Goal: Information Seeking & Learning: Learn about a topic

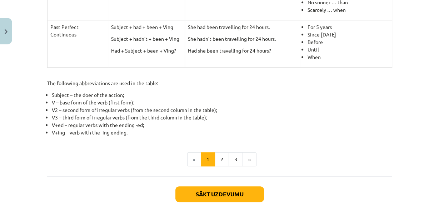
scroll to position [393, 0]
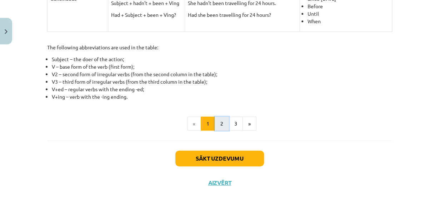
click at [219, 123] on button "2" at bounding box center [222, 123] width 14 height 14
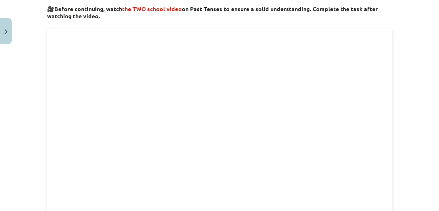
scroll to position [128, 0]
click at [405, 130] on div "Mācību tēma: Angļu valoda i - 10.klase 1.ieskaites mācību materiāls #3 📝 Topic …" at bounding box center [219, 105] width 439 height 211
click at [391, 136] on div "8 XP Saņemsi Viegls 300 pilda Apraksts Uzdevums Palīdzība 🎥 Before continuing, …" at bounding box center [220, 203] width 354 height 567
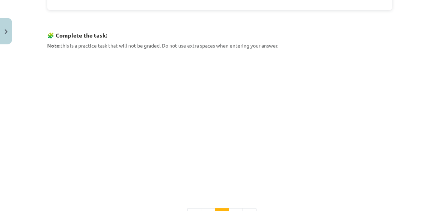
scroll to position [375, 0]
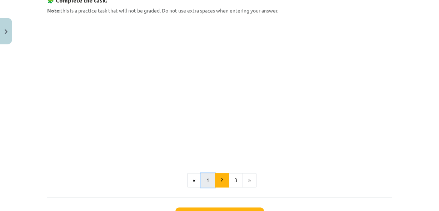
click at [206, 178] on button "1" at bounding box center [208, 180] width 14 height 14
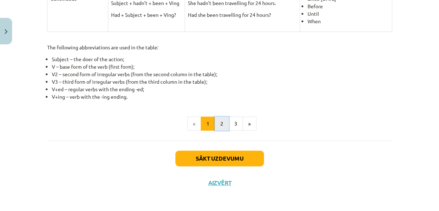
click at [220, 120] on button "2" at bounding box center [222, 123] width 14 height 14
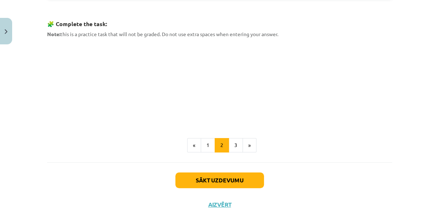
scroll to position [373, 0]
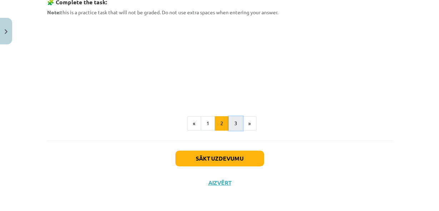
click at [230, 119] on button "3" at bounding box center [236, 123] width 14 height 14
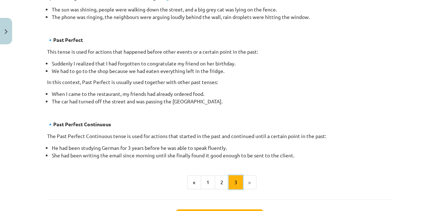
scroll to position [413, 0]
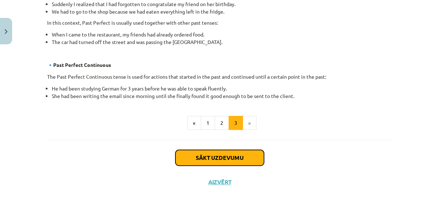
click at [245, 157] on button "Sākt uzdevumu" at bounding box center [219, 158] width 89 height 16
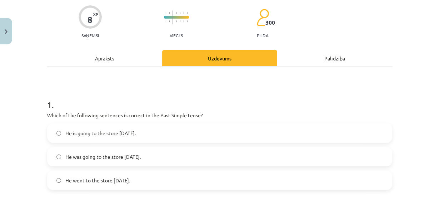
scroll to position [56, 0]
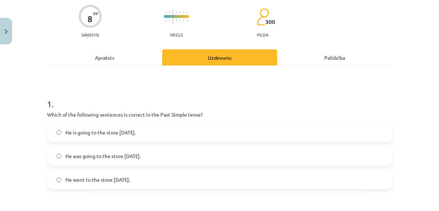
click at [154, 176] on label "He went to the store yesterday." at bounding box center [220, 179] width 344 height 18
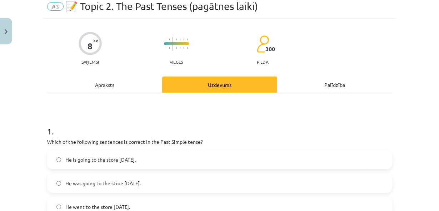
scroll to position [0, 0]
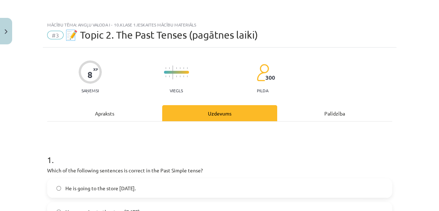
click at [123, 111] on div "Apraksts" at bounding box center [104, 113] width 115 height 16
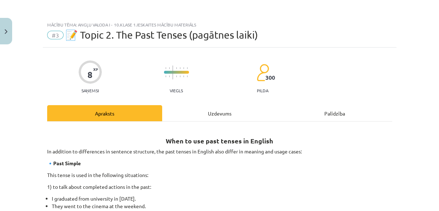
click at [199, 117] on div "Uzdevums" at bounding box center [219, 113] width 115 height 16
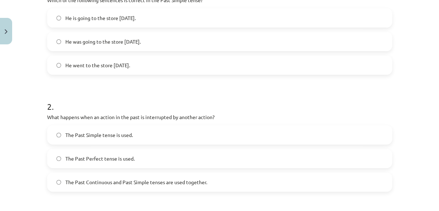
scroll to position [265, 0]
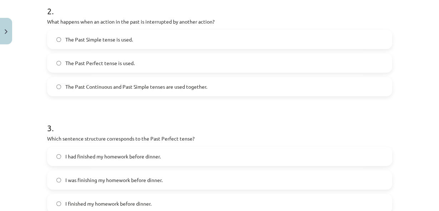
click at [95, 88] on span "The Past Continuous and Past Simple tenses are used together." at bounding box center [136, 87] width 142 height 8
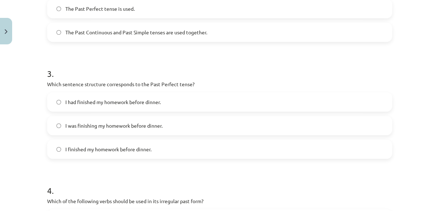
scroll to position [323, 0]
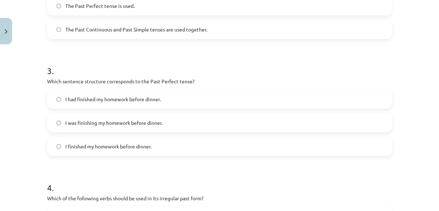
click at [109, 96] on span "I had finished my homework before dinner." at bounding box center [112, 99] width 95 height 8
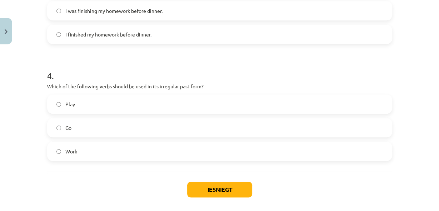
scroll to position [437, 0]
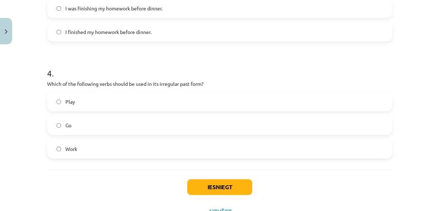
click at [105, 125] on label "Go" at bounding box center [220, 125] width 344 height 18
click at [191, 181] on button "Iesniegt" at bounding box center [219, 187] width 65 height 16
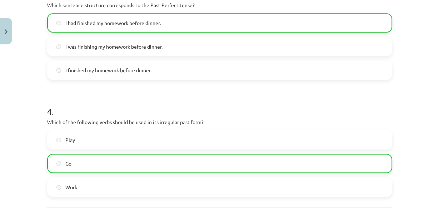
scroll to position [489, 0]
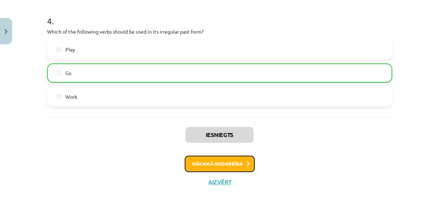
click at [209, 159] on button "Nākamā nodarbība" at bounding box center [220, 163] width 70 height 16
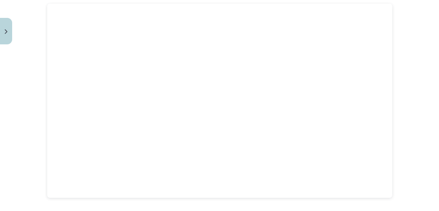
scroll to position [246, 0]
click at [39, 59] on div "Mācību tēma: Angļu valoda i - 10.klase 1.ieskaites mācību materiāls #4 📝 Topic …" at bounding box center [219, 105] width 439 height 211
click at [393, 133] on div "8 XP Saņemsi Viegls 297 pilda Apraksts Uzdevums Palīdzība The future tenses Tak…" at bounding box center [220, 112] width 354 height 660
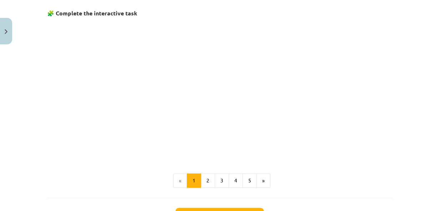
scroll to position [474, 0]
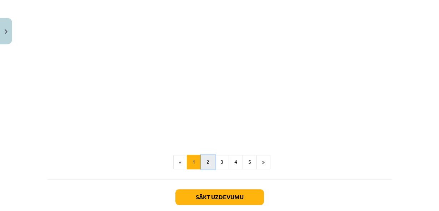
click at [203, 162] on button "2" at bounding box center [208, 162] width 14 height 14
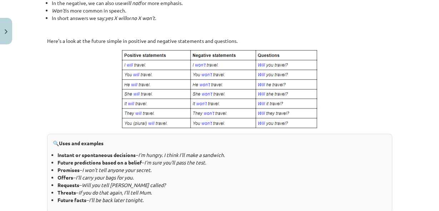
scroll to position [128, 0]
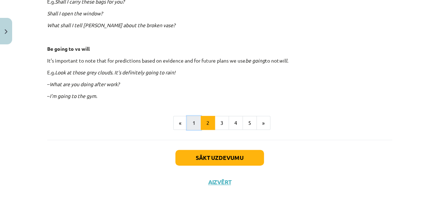
click at [195, 123] on button "1" at bounding box center [194, 123] width 14 height 14
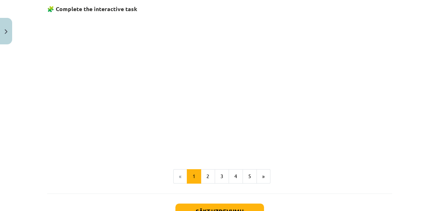
scroll to position [454, 0]
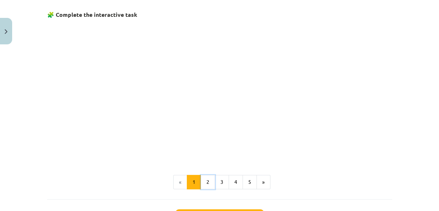
click at [206, 181] on button "2" at bounding box center [208, 182] width 14 height 14
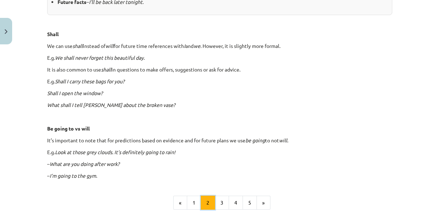
scroll to position [318, 0]
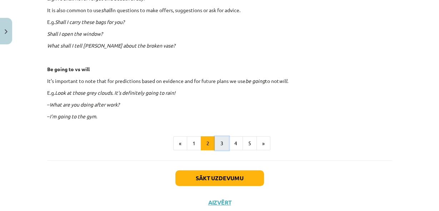
click at [215, 143] on button "3" at bounding box center [222, 143] width 14 height 14
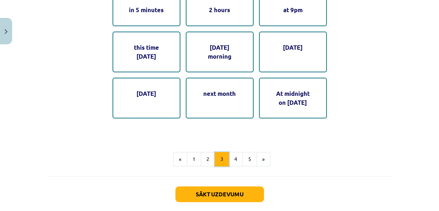
scroll to position [443, 0]
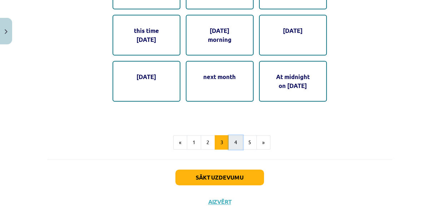
click at [238, 140] on button "4" at bounding box center [236, 142] width 14 height 14
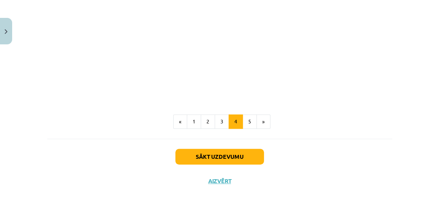
scroll to position [398, 0]
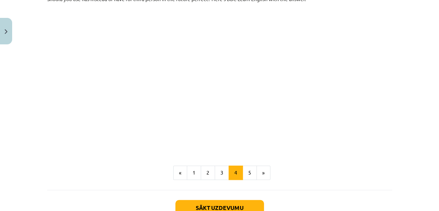
click at [363, 97] on p at bounding box center [219, 72] width 345 height 130
click at [368, 95] on p at bounding box center [219, 72] width 345 height 130
click at [245, 176] on button "5" at bounding box center [250, 172] width 14 height 14
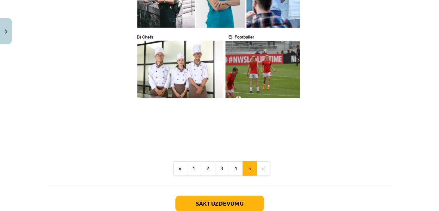
scroll to position [459, 0]
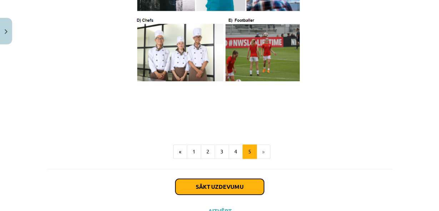
click at [225, 190] on button "Sākt uzdevumu" at bounding box center [219, 187] width 89 height 16
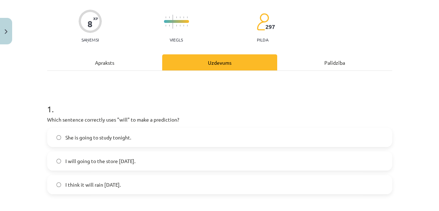
scroll to position [56, 0]
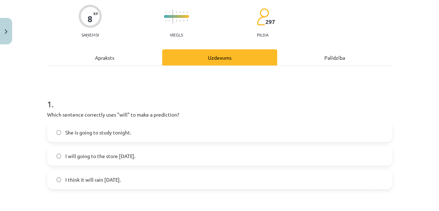
click at [197, 184] on label "I think it will rain tomorrow." at bounding box center [220, 179] width 344 height 18
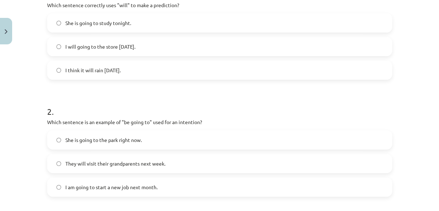
scroll to position [170, 0]
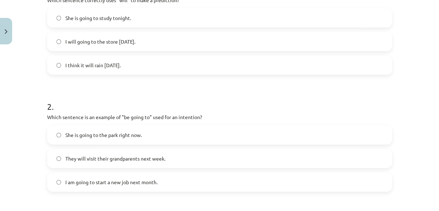
click at [216, 181] on label "I am going to start a new job next month." at bounding box center [220, 182] width 344 height 18
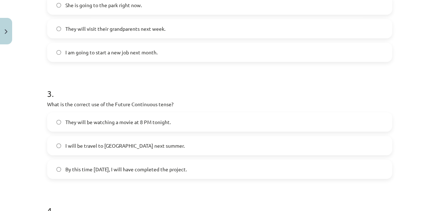
scroll to position [303, 0]
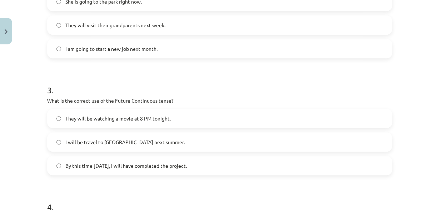
click at [238, 118] on label "They will be watching a movie at 8 PM tonight." at bounding box center [220, 118] width 344 height 18
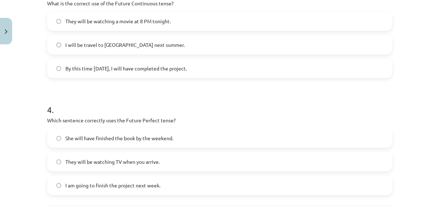
scroll to position [418, 0]
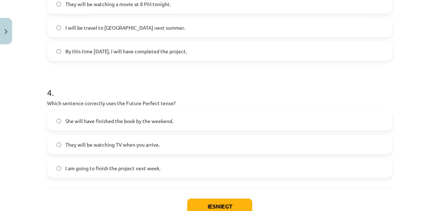
click at [227, 121] on label "She will have finished the book by the weekend." at bounding box center [220, 121] width 344 height 18
click at [227, 203] on button "Iesniegt" at bounding box center [219, 206] width 65 height 16
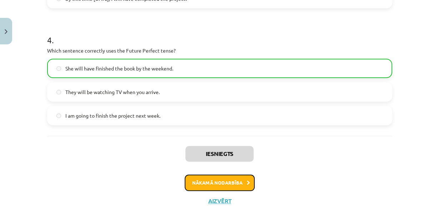
click at [225, 180] on button "Nākamā nodarbība" at bounding box center [220, 182] width 70 height 16
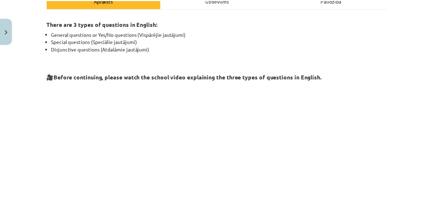
scroll to position [227, 0]
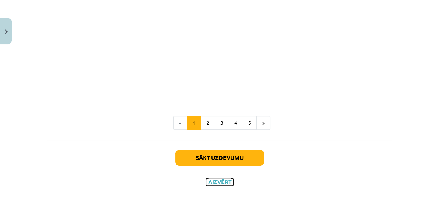
click at [223, 181] on button "Aizvērt" at bounding box center [219, 181] width 27 height 7
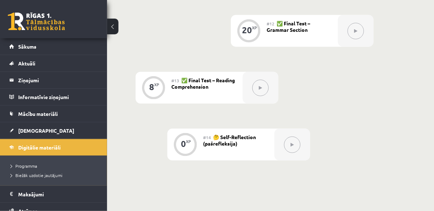
scroll to position [838, 0]
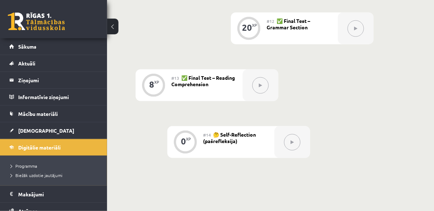
click at [369, 24] on div at bounding box center [356, 29] width 36 height 32
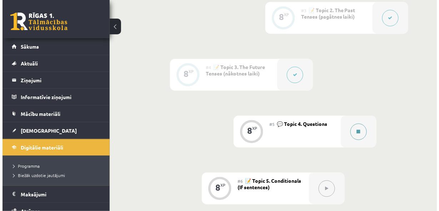
scroll to position [343, 0]
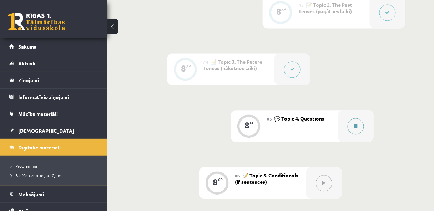
click at [362, 122] on button at bounding box center [356, 126] width 16 height 16
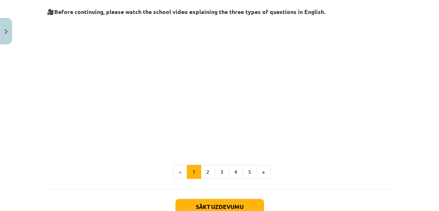
scroll to position [190, 0]
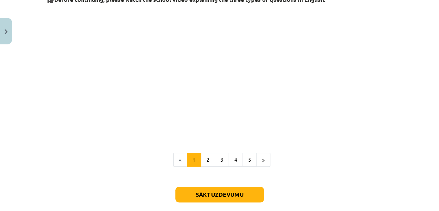
click at [369, 109] on p at bounding box center [219, 71] width 345 height 130
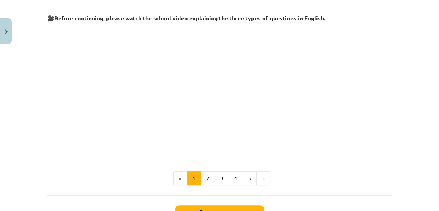
scroll to position [173, 0]
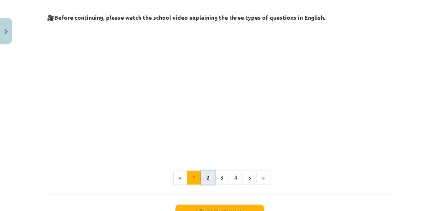
click at [208, 176] on button "2" at bounding box center [208, 177] width 14 height 14
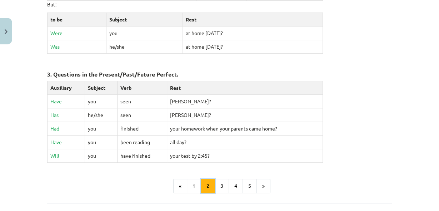
scroll to position [337, 0]
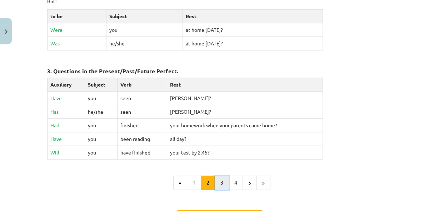
click at [223, 179] on button "3" at bounding box center [222, 182] width 14 height 14
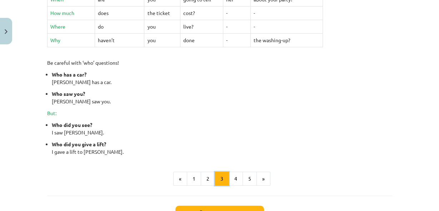
scroll to position [318, 0]
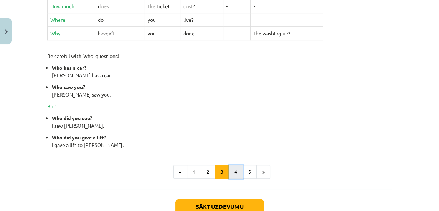
click at [231, 170] on button "4" at bounding box center [236, 172] width 14 height 14
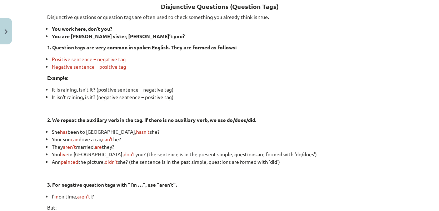
scroll to position [128, 0]
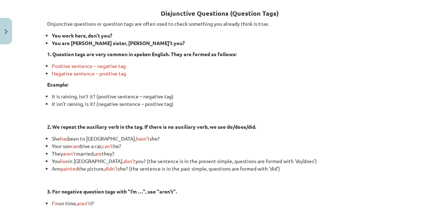
click at [361, 26] on p "Disjunctive questions or question tags are often used to check something you al…" at bounding box center [219, 24] width 345 height 8
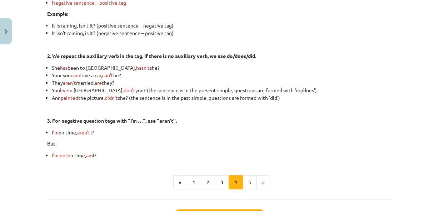
scroll to position [223, 0]
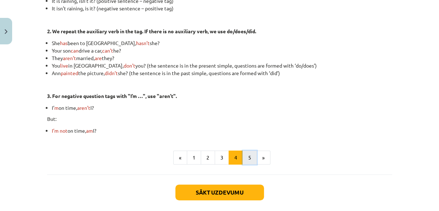
click at [252, 155] on button "5" at bounding box center [250, 157] width 14 height 14
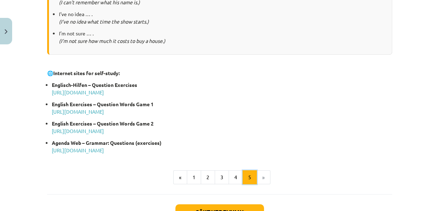
scroll to position [375, 0]
click at [218, 205] on button "Sākt uzdevumu" at bounding box center [219, 212] width 89 height 16
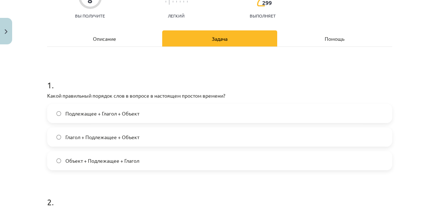
scroll to position [343, 0]
click at [94, 159] on span "Object + Subject + Verb" at bounding box center [91, 161] width 53 height 8
click at [120, 39] on div "Apraksts" at bounding box center [104, 38] width 115 height 16
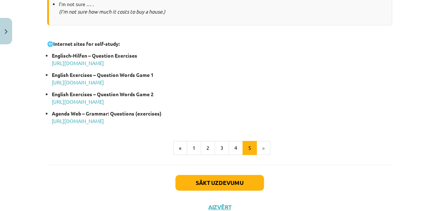
scroll to position [429, 0]
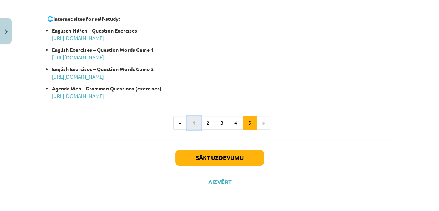
click at [189, 126] on button "1" at bounding box center [194, 123] width 14 height 14
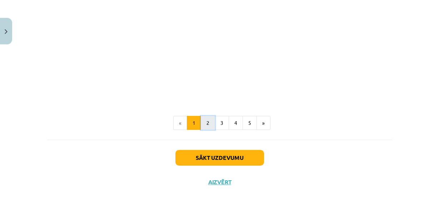
click at [201, 126] on button "2" at bounding box center [208, 123] width 14 height 14
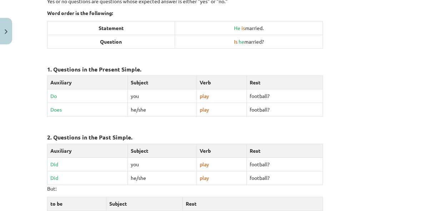
scroll to position [128, 0]
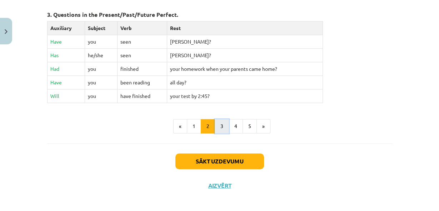
click at [218, 128] on button "3" at bounding box center [222, 126] width 14 height 14
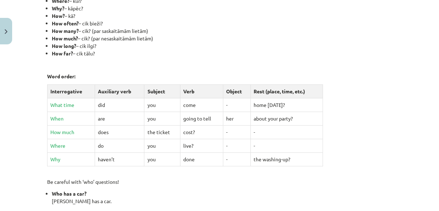
scroll to position [223, 0]
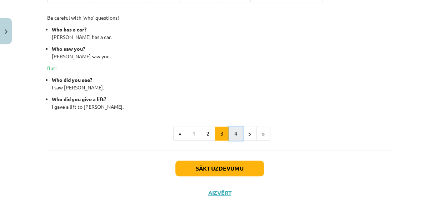
click at [236, 128] on button "4" at bounding box center [236, 133] width 14 height 14
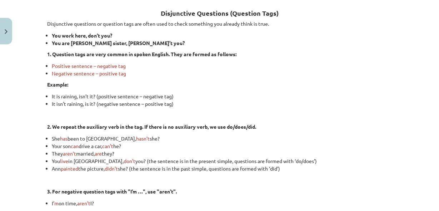
scroll to position [258, 0]
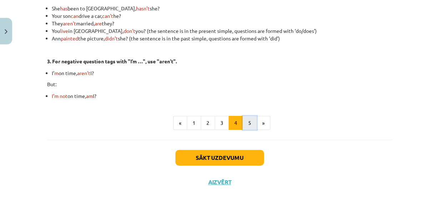
click at [246, 123] on button "5" at bounding box center [250, 123] width 14 height 14
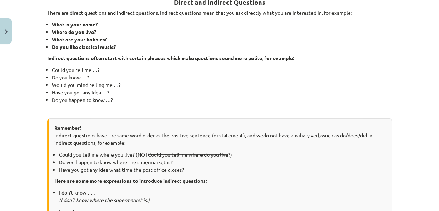
scroll to position [128, 0]
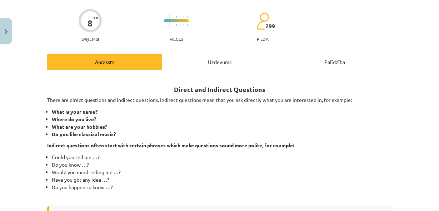
click at [204, 67] on div "Uzdevums" at bounding box center [219, 62] width 115 height 16
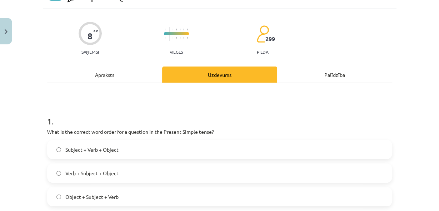
scroll to position [113, 0]
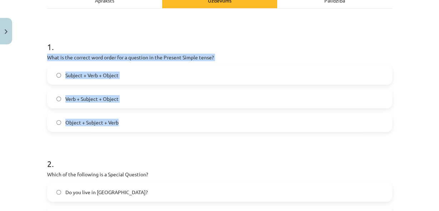
drag, startPoint x: 42, startPoint y: 55, endPoint x: 133, endPoint y: 120, distance: 111.6
copy div "What is the correct word order for a question in the Present Simple tense? Subj…"
click at [50, 78] on label "Subject + Verb + Object" at bounding box center [220, 75] width 344 height 18
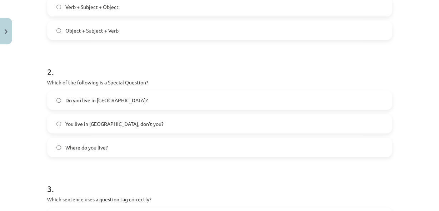
scroll to position [208, 0]
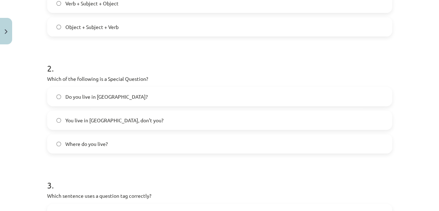
click at [88, 145] on span "Where do you live?" at bounding box center [86, 144] width 43 height 8
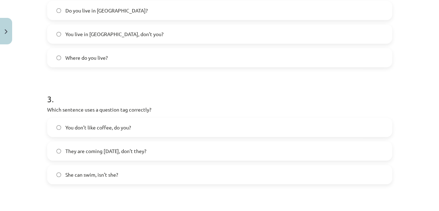
scroll to position [323, 0]
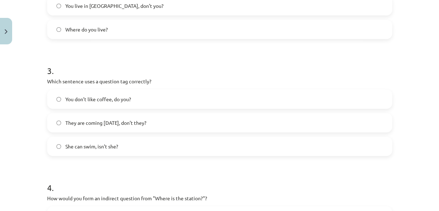
click at [85, 93] on label "You don’t like coffee, do you?" at bounding box center [220, 99] width 344 height 18
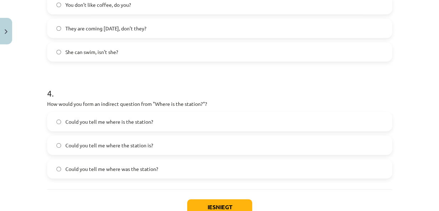
scroll to position [418, 0]
click at [72, 118] on span "Could you tell me where is the station?" at bounding box center [109, 121] width 88 height 8
click at [224, 205] on button "Iesniegt" at bounding box center [219, 206] width 65 height 16
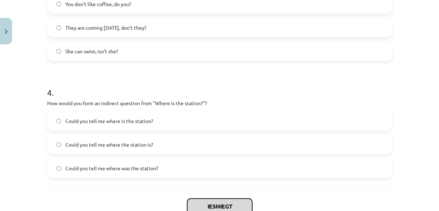
click at [225, 207] on button "Iesniegt" at bounding box center [219, 206] width 65 height 16
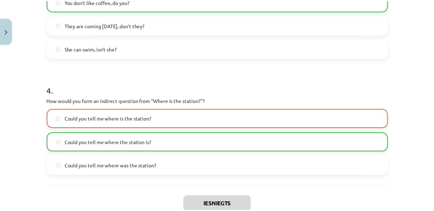
scroll to position [475, 0]
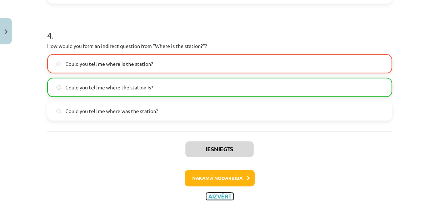
click at [213, 195] on button "Aizvērt" at bounding box center [219, 196] width 27 height 7
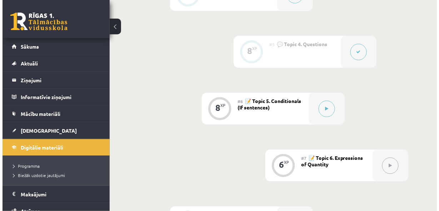
scroll to position [419, 0]
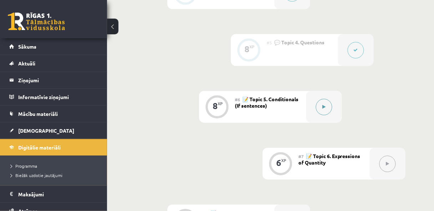
click at [325, 108] on icon at bounding box center [324, 107] width 3 height 4
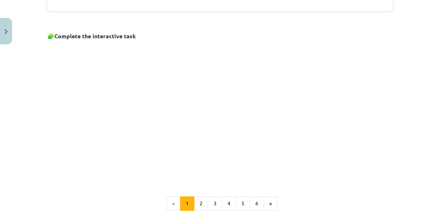
scroll to position [457, 0]
click at [335, 126] on p at bounding box center [219, 111] width 345 height 138
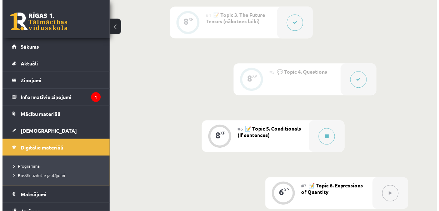
scroll to position [438, 0]
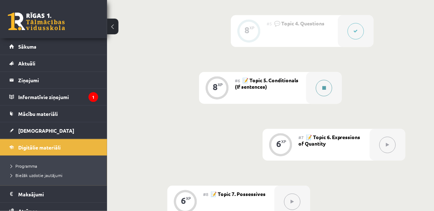
click at [328, 89] on button at bounding box center [324, 88] width 16 height 16
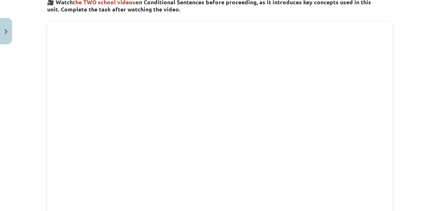
scroll to position [250, 0]
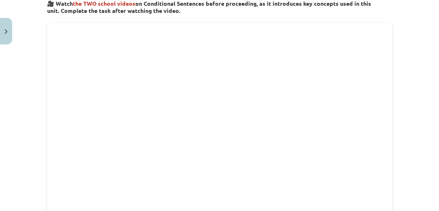
click at [402, 153] on div "Mācību tēma: Angļu valoda i - 10.klase 1.ieskaites mācību materiāls #6 📝 Topic …" at bounding box center [219, 105] width 439 height 211
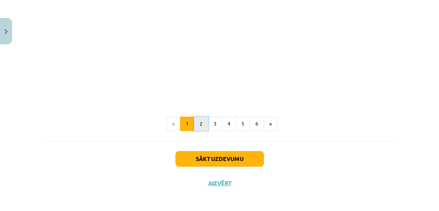
click at [197, 123] on button "2" at bounding box center [201, 123] width 14 height 14
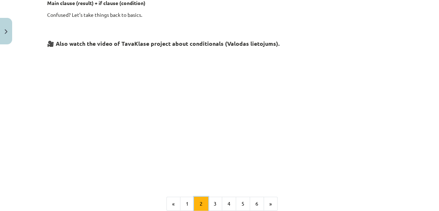
scroll to position [299, 0]
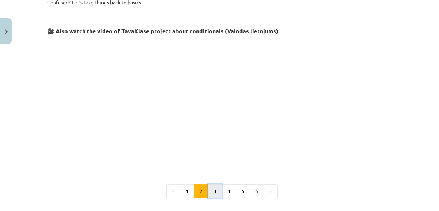
click at [209, 191] on button "3" at bounding box center [215, 191] width 14 height 14
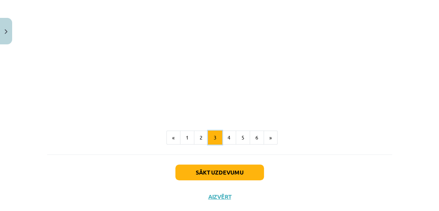
scroll to position [372, 0]
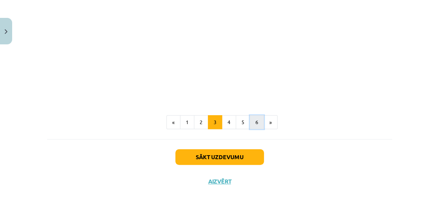
click at [254, 123] on button "6" at bounding box center [257, 122] width 14 height 14
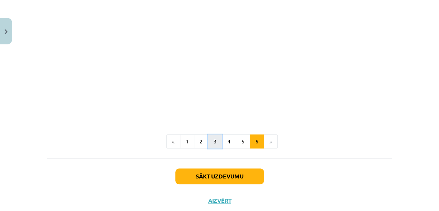
click at [212, 141] on button "3" at bounding box center [215, 141] width 14 height 14
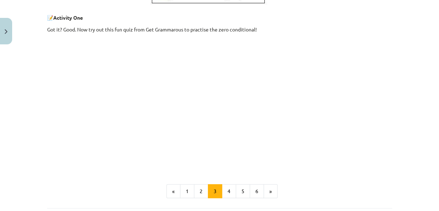
scroll to position [318, 0]
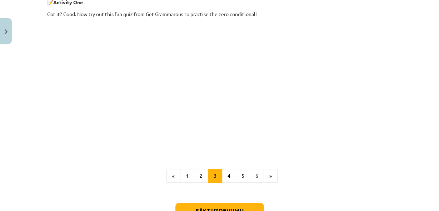
click at [356, 122] on p at bounding box center [219, 87] width 345 height 130
click at [227, 175] on button "4" at bounding box center [229, 176] width 14 height 14
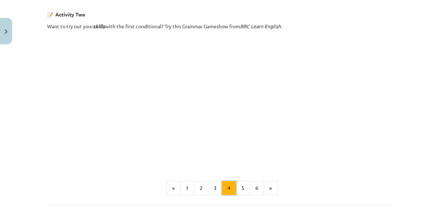
scroll to position [529, 0]
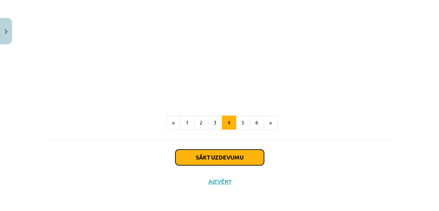
click at [253, 156] on button "Sākt uzdevumu" at bounding box center [219, 157] width 89 height 16
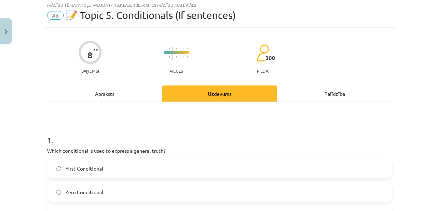
scroll to position [18, 0]
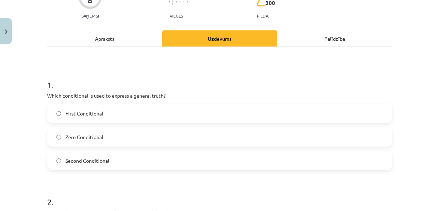
click at [105, 135] on label "Zero Conditional" at bounding box center [220, 137] width 344 height 18
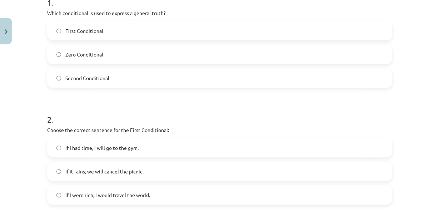
scroll to position [170, 0]
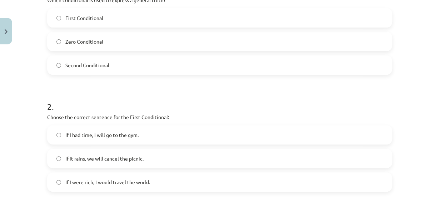
click at [165, 158] on label "If it rains, we will cancel the picnic." at bounding box center [220, 158] width 344 height 18
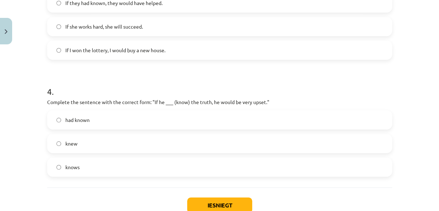
scroll to position [467, 0]
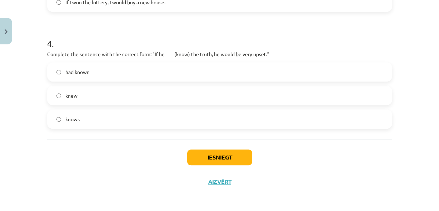
click at [86, 102] on label "knew" at bounding box center [220, 95] width 344 height 18
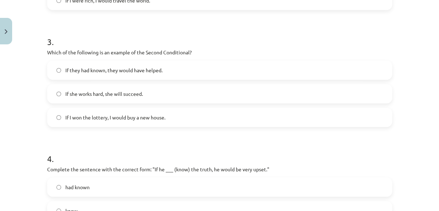
scroll to position [352, 0]
click at [111, 119] on span "If I won the lottery, I would buy a new house." at bounding box center [115, 117] width 100 height 8
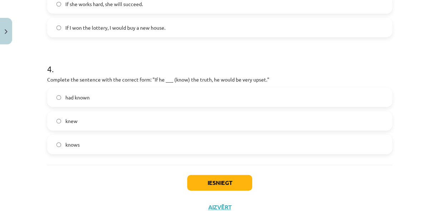
scroll to position [467, 0]
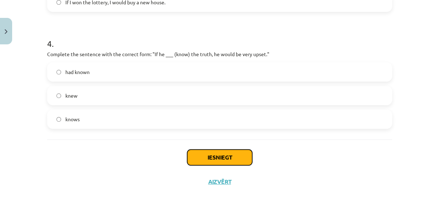
click at [209, 156] on button "Iesniegt" at bounding box center [219, 157] width 65 height 16
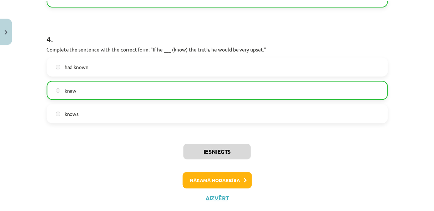
scroll to position [489, 0]
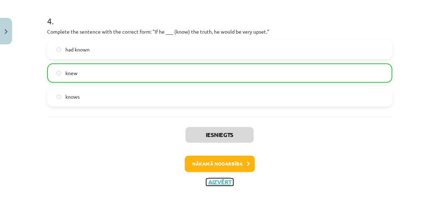
click at [218, 179] on button "Aizvērt" at bounding box center [219, 181] width 27 height 7
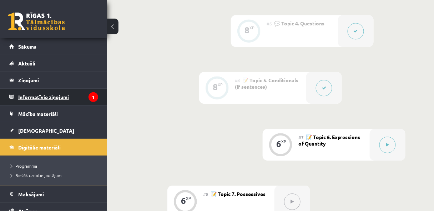
click at [66, 96] on legend "Informatīvie ziņojumi 1" at bounding box center [58, 97] width 80 height 16
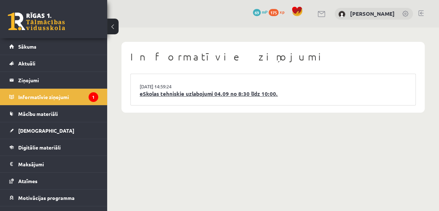
click at [173, 96] on link "eSkolas tehniskie uzlabojumi 04.09 no 8:30 līdz 10:00." at bounding box center [273, 94] width 267 height 8
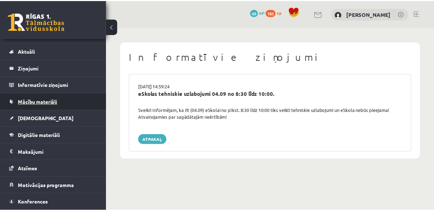
scroll to position [27, 0]
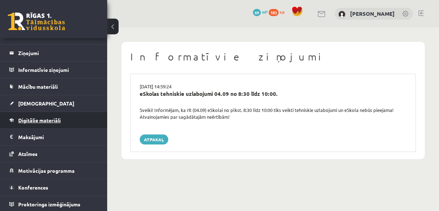
click at [33, 119] on span "Digitālie materiāli" at bounding box center [39, 120] width 43 height 6
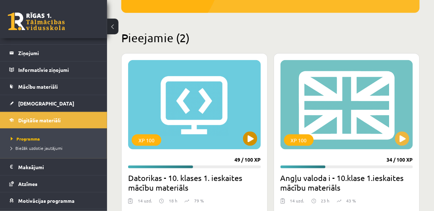
scroll to position [152, 0]
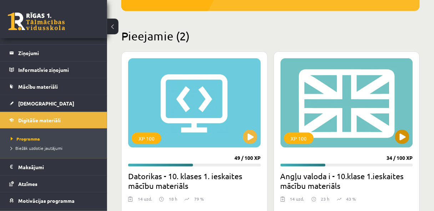
click at [348, 85] on div "XP 100" at bounding box center [347, 102] width 133 height 89
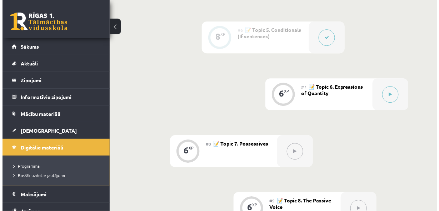
scroll to position [495, 0]
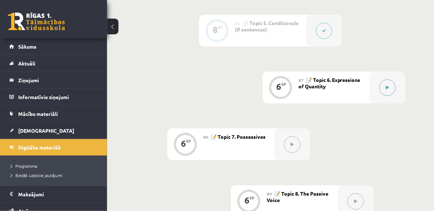
click at [395, 88] on button at bounding box center [388, 87] width 16 height 16
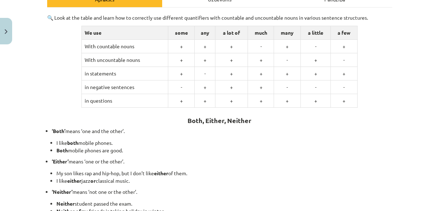
scroll to position [114, 0]
click at [313, 112] on h2 "Both, Either, Neither" at bounding box center [219, 116] width 345 height 18
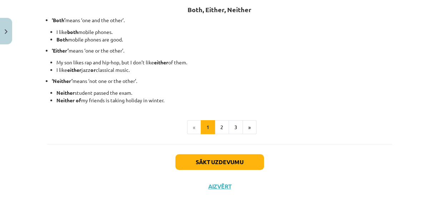
scroll to position [209, 0]
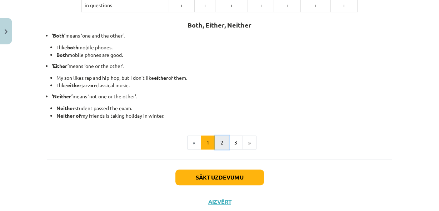
click at [219, 139] on button "2" at bounding box center [222, 142] width 14 height 14
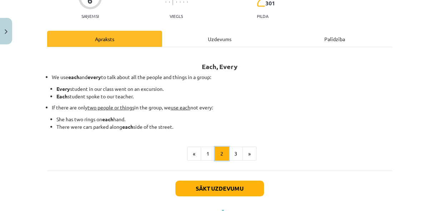
scroll to position [76, 0]
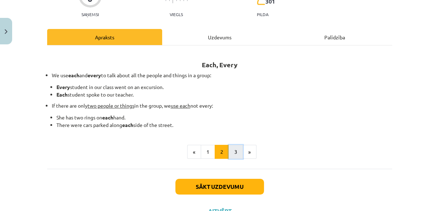
click at [233, 154] on button "3" at bounding box center [236, 152] width 14 height 14
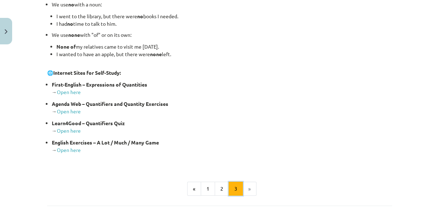
scroll to position [137, 0]
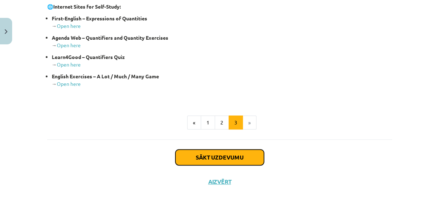
click at [224, 158] on button "Sākt uzdevumu" at bounding box center [219, 157] width 89 height 16
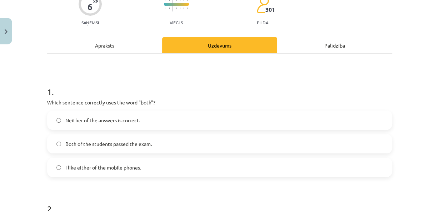
scroll to position [75, 0]
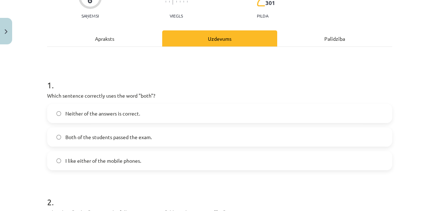
click at [105, 140] on span "Both of the students passed the exam." at bounding box center [108, 137] width 86 height 8
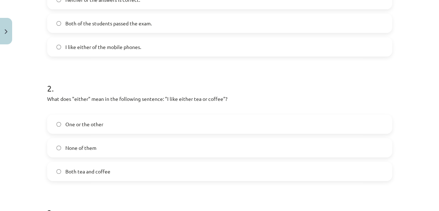
scroll to position [189, 0]
click at [93, 123] on span "One or the other" at bounding box center [84, 124] width 38 height 8
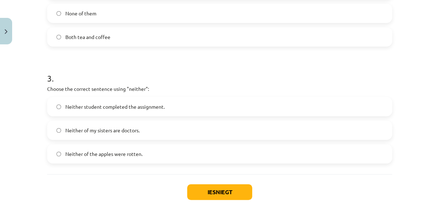
scroll to position [342, 0]
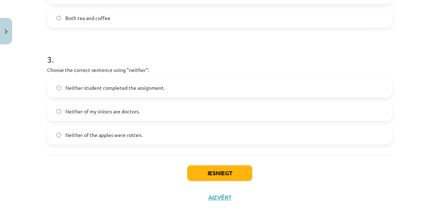
click at [242, 115] on label "Neither of my sisters are doctors." at bounding box center [220, 111] width 344 height 18
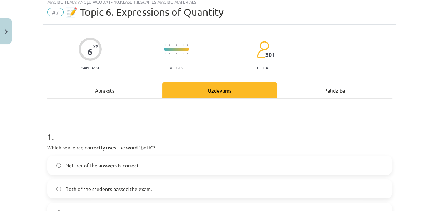
scroll to position [0, 0]
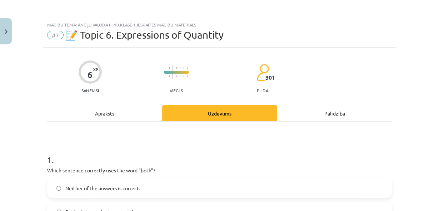
click at [127, 106] on div "Apraksts" at bounding box center [104, 113] width 115 height 16
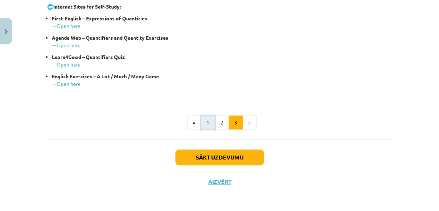
click at [209, 123] on button "1" at bounding box center [208, 122] width 14 height 14
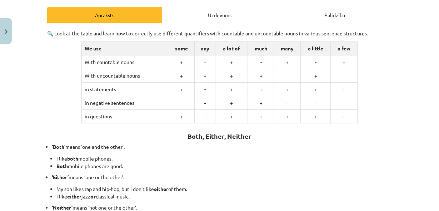
scroll to position [19, 0]
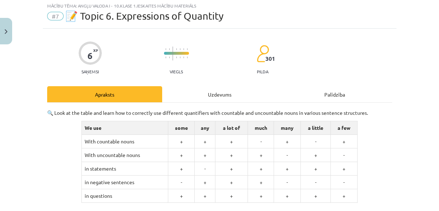
click at [334, 97] on div "Palīdzība" at bounding box center [334, 94] width 115 height 16
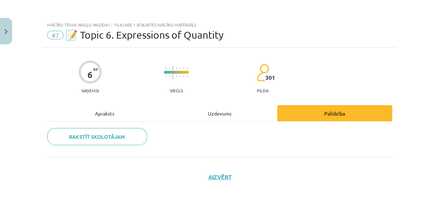
scroll to position [0, 0]
click at [254, 111] on div "Uzdevums" at bounding box center [219, 113] width 115 height 16
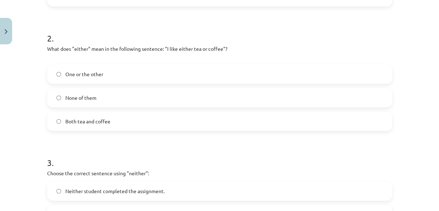
scroll to position [305, 0]
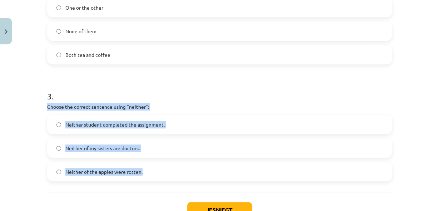
drag, startPoint x: 43, startPoint y: 108, endPoint x: 168, endPoint y: 166, distance: 138.6
copy div "Choose the correct sentence using "neither": Neither student completed the assi…"
click at [155, 119] on label "Neither student completed the assignment." at bounding box center [220, 124] width 344 height 18
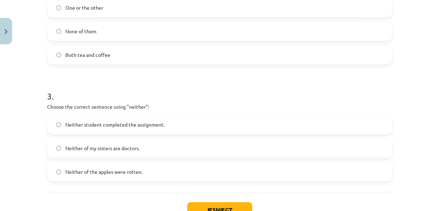
click at [192, 99] on h1 "3 ." at bounding box center [219, 90] width 345 height 22
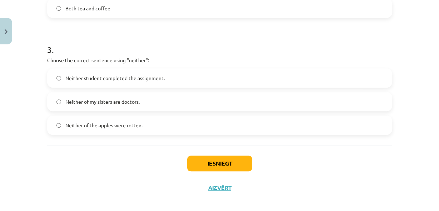
scroll to position [357, 0]
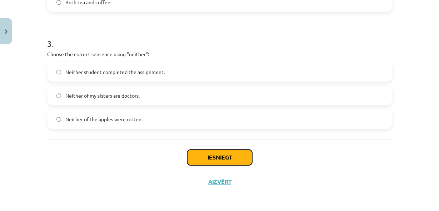
click at [214, 152] on button "Iesniegt" at bounding box center [219, 157] width 65 height 16
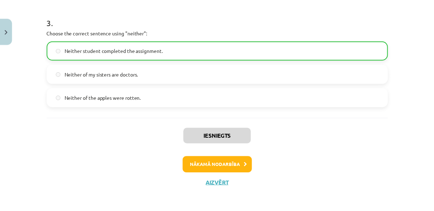
scroll to position [380, 0]
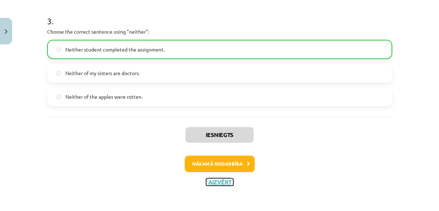
click at [221, 181] on button "Aizvērt" at bounding box center [219, 181] width 27 height 7
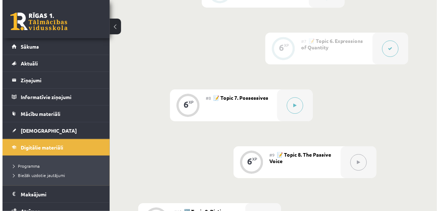
scroll to position [533, 0]
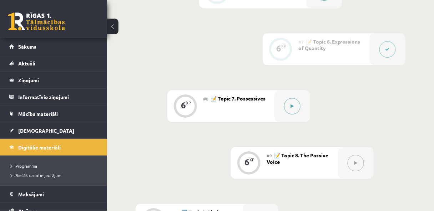
click at [293, 114] on div at bounding box center [293, 106] width 36 height 32
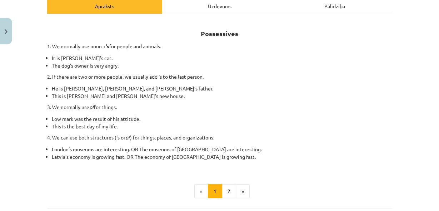
scroll to position [114, 0]
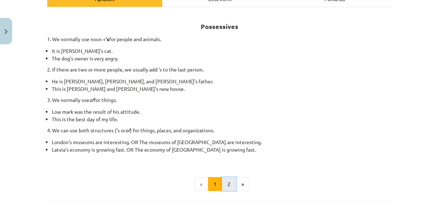
click at [222, 184] on button "2" at bounding box center [229, 184] width 14 height 14
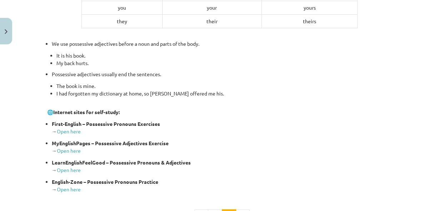
scroll to position [533, 0]
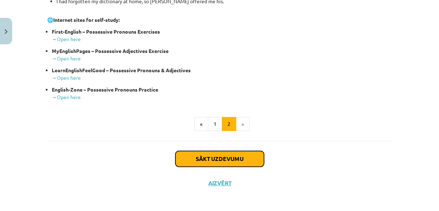
click at [247, 151] on button "Sākt uzdevumu" at bounding box center [219, 159] width 89 height 16
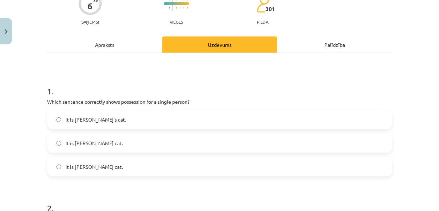
scroll to position [75, 0]
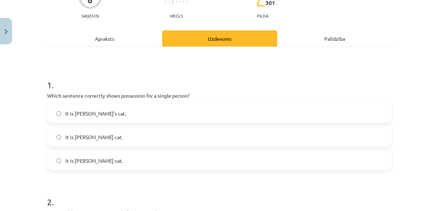
click at [112, 120] on label "It is Jane’s cat." at bounding box center [220, 113] width 344 height 18
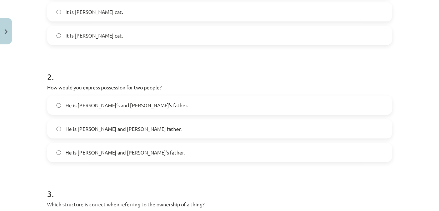
scroll to position [208, 0]
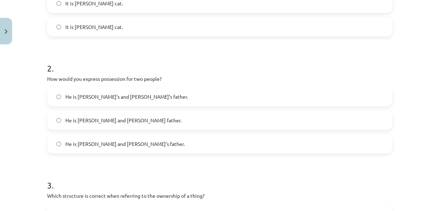
click at [149, 143] on label "He is Alice and James’s father." at bounding box center [220, 144] width 344 height 18
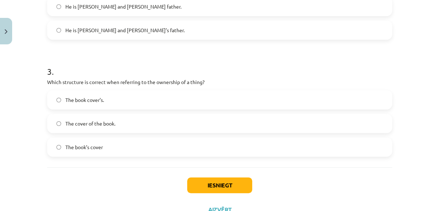
scroll to position [342, 0]
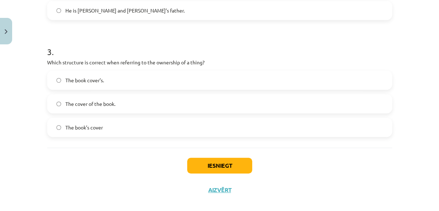
click at [129, 99] on label "The cover of the book." at bounding box center [220, 104] width 344 height 18
click at [205, 162] on button "Iesniegt" at bounding box center [219, 166] width 65 height 16
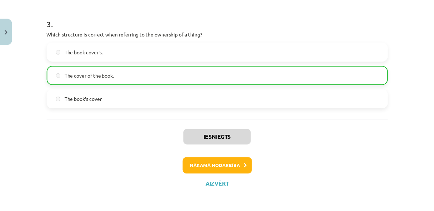
scroll to position [372, 0]
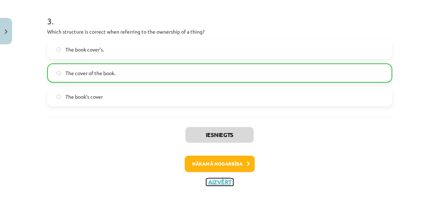
click at [218, 182] on button "Aizvērt" at bounding box center [219, 181] width 27 height 7
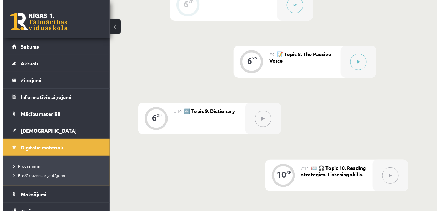
scroll to position [629, 0]
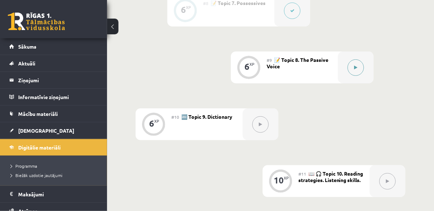
click at [360, 70] on button at bounding box center [356, 67] width 16 height 16
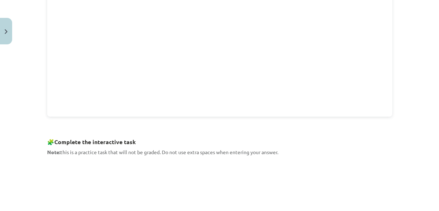
scroll to position [183, 0]
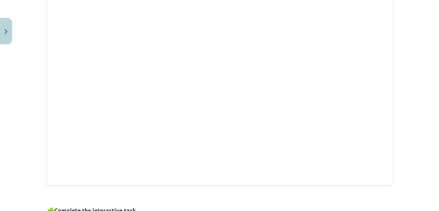
click at [413, 140] on div "Mācību tēma: Angļu valoda i - 10.klase 1.ieskaites mācību materiāls #9 📝 Topic …" at bounding box center [219, 105] width 439 height 211
click at [0, 102] on div "Mācību tēma: Angļu valoda i - 10.klase 1.ieskaites mācību materiāls #9 📝 Topic …" at bounding box center [219, 105] width 439 height 211
click at [394, 121] on div "Mācību tēma: Angļu valoda i - 10.klase 1.ieskaites mācību materiāls #9 📝 Topic …" at bounding box center [219, 105] width 439 height 211
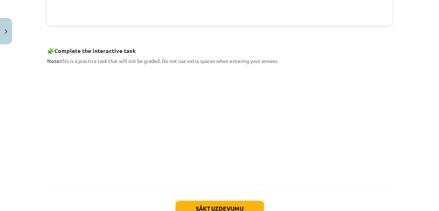
scroll to position [354, 0]
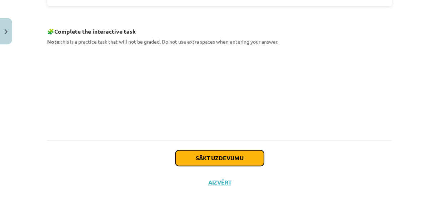
click at [236, 161] on button "Sākt uzdevumu" at bounding box center [219, 158] width 89 height 16
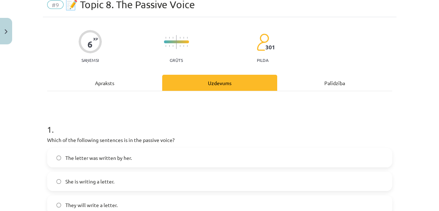
scroll to position [56, 0]
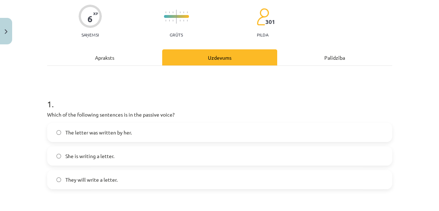
click at [136, 133] on label "The letter was written by her." at bounding box center [220, 132] width 344 height 18
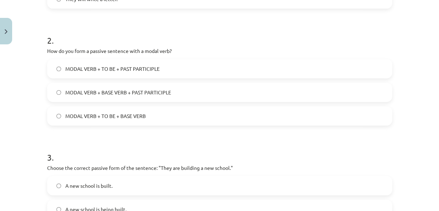
scroll to position [227, 0]
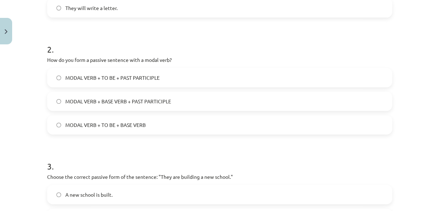
click at [157, 131] on label "MODAL VERB + TO BE + BASE VERB" at bounding box center [220, 125] width 344 height 18
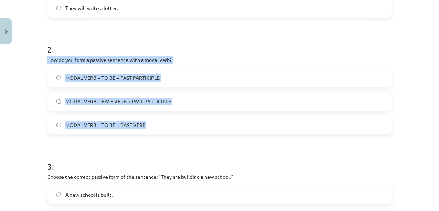
drag, startPoint x: 45, startPoint y: 60, endPoint x: 153, endPoint y: 118, distance: 123.1
click at [153, 118] on div "2 . How do you form a passive sentence with a modal verb? MODAL VERB + TO BE + …" at bounding box center [219, 83] width 345 height 103
copy div "How do you form a passive sentence with a modal verb? MODAL VERB + TO BE + PAST…"
click at [182, 107] on label "MODAL VERB + BASE VERB + PAST PARTICIPLE" at bounding box center [220, 101] width 344 height 18
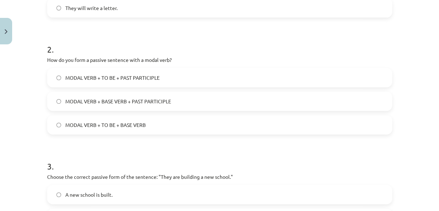
click at [99, 109] on label "MODAL VERB + BASE VERB + PAST PARTICIPLE" at bounding box center [220, 101] width 344 height 18
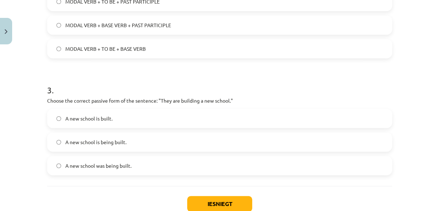
scroll to position [303, 0]
click at [20, 117] on div "Mācību tēma: Angļu valoda i - 10.klase 1.ieskaites mācību materiāls #9 📝 Topic …" at bounding box center [219, 105] width 439 height 211
click at [75, 145] on span "A new school is being built." at bounding box center [95, 142] width 61 height 8
click at [225, 203] on button "Iesniegt" at bounding box center [219, 204] width 65 height 16
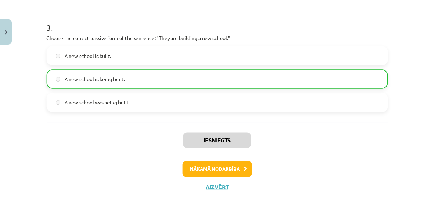
scroll to position [372, 0]
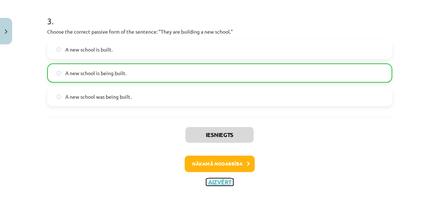
click at [222, 181] on button "Aizvērt" at bounding box center [219, 181] width 27 height 7
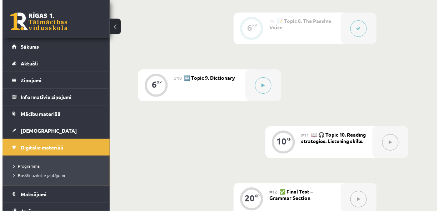
scroll to position [667, 0]
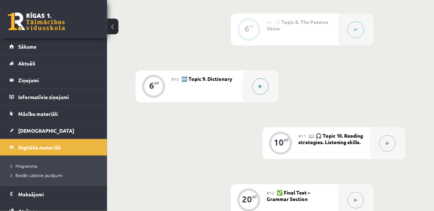
click at [265, 88] on button at bounding box center [261, 86] width 16 height 16
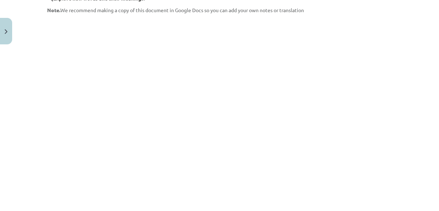
click at [396, 107] on div "Mācību tēma: Angļu valoda i - 10.klase 1.ieskaites mācību materiāls #10 🔤 Topic…" at bounding box center [219, 105] width 439 height 211
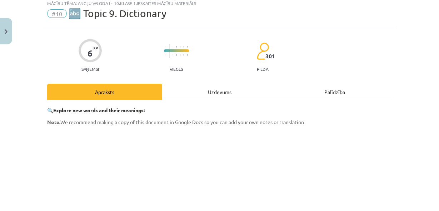
scroll to position [0, 0]
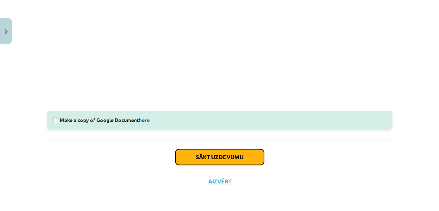
click at [245, 161] on button "Sākt uzdevumu" at bounding box center [219, 157] width 89 height 16
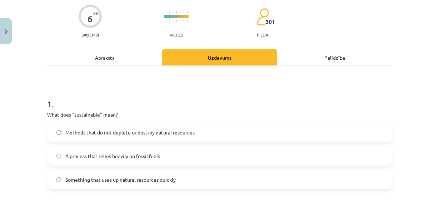
scroll to position [75, 0]
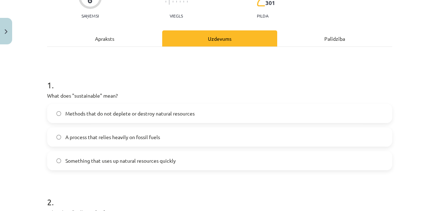
click at [128, 39] on div "Apraksts" at bounding box center [104, 38] width 115 height 16
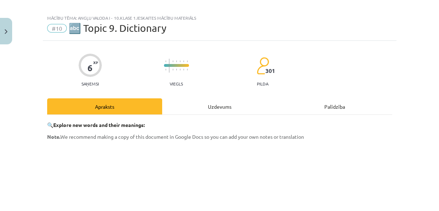
scroll to position [0, 0]
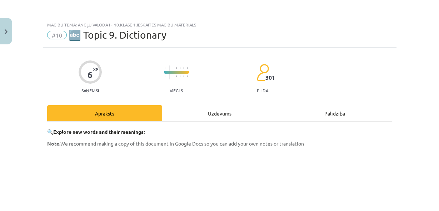
click at [183, 119] on div "Uzdevums" at bounding box center [219, 113] width 115 height 16
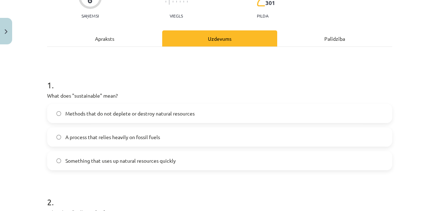
scroll to position [667, 0]
click at [160, 115] on span "Methods that do not deplete or destroy natural resources" at bounding box center [129, 114] width 129 height 8
click at [109, 38] on div "Apraksts" at bounding box center [104, 38] width 115 height 16
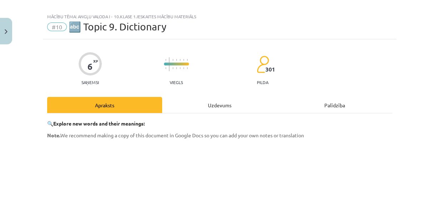
scroll to position [0, 0]
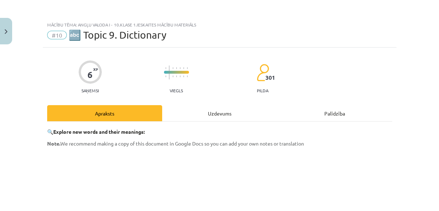
click at [227, 115] on div "Uzdevums" at bounding box center [219, 113] width 115 height 16
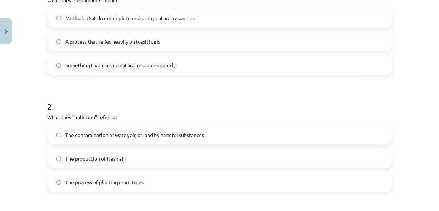
scroll to position [189, 0]
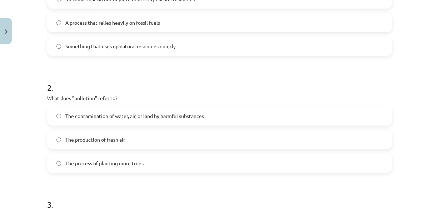
click at [105, 113] on span "The contamination of water, air, or land by harmful substances" at bounding box center [134, 116] width 139 height 8
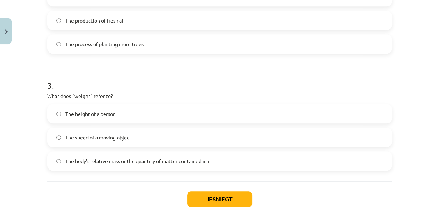
scroll to position [323, 0]
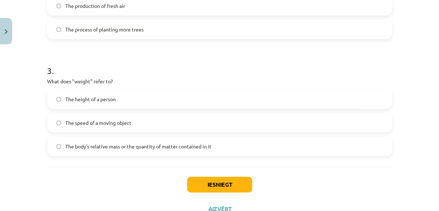
click at [80, 144] on span "The body's relative mass or the quantity of matter contained in it" at bounding box center [138, 147] width 146 height 8
click at [207, 186] on button "Iesniegt" at bounding box center [219, 184] width 65 height 16
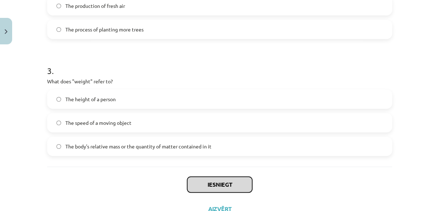
click at [206, 179] on button "Iesniegt" at bounding box center [219, 184] width 65 height 16
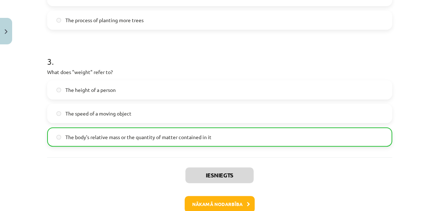
scroll to position [372, 0]
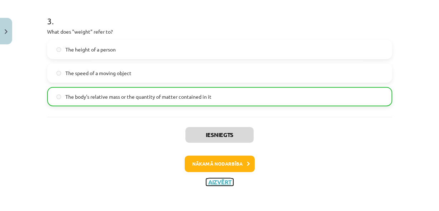
click at [212, 183] on button "Aizvērt" at bounding box center [219, 181] width 27 height 7
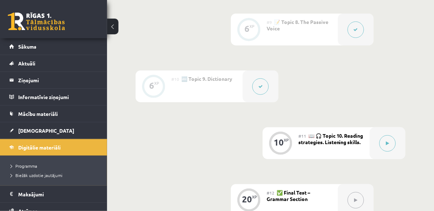
click at [263, 89] on button at bounding box center [261, 86] width 16 height 16
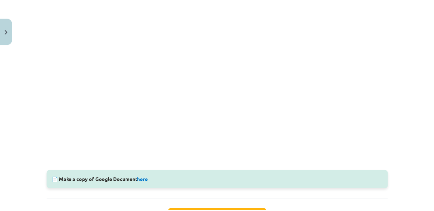
scroll to position [273, 0]
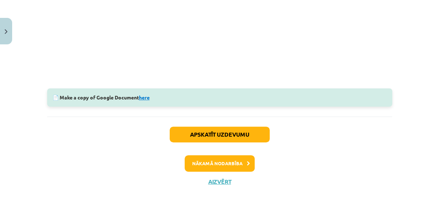
click at [144, 98] on link "here" at bounding box center [144, 97] width 11 height 6
click at [214, 181] on button "Aizvērt" at bounding box center [219, 181] width 27 height 7
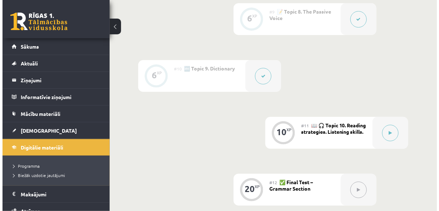
scroll to position [705, 0]
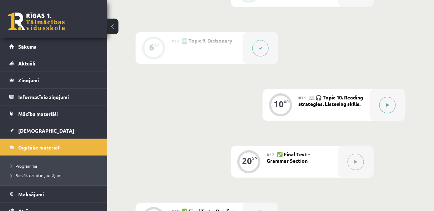
click at [389, 105] on icon at bounding box center [388, 105] width 3 height 4
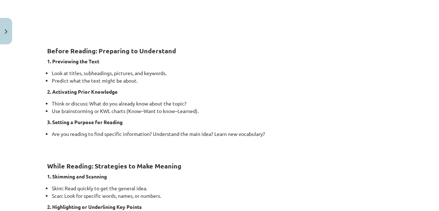
click at [262, 52] on h2 "Before Reading: Preparing to Understand" at bounding box center [219, 47] width 345 height 18
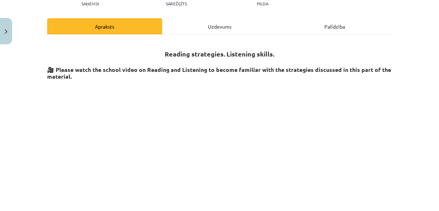
scroll to position [125, 0]
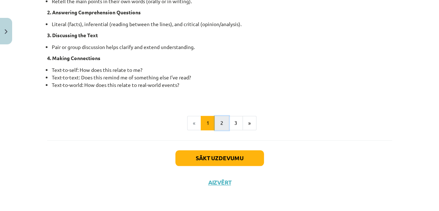
click at [220, 126] on button "2" at bounding box center [222, 123] width 14 height 14
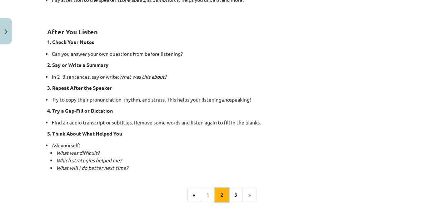
scroll to position [509, 0]
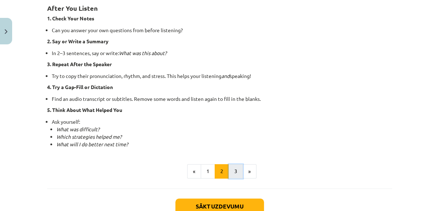
click at [233, 170] on button "3" at bounding box center [236, 171] width 14 height 14
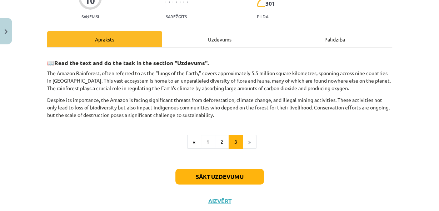
scroll to position [705, 0]
click at [216, 100] on p "Despite its importance, the Amazon is facing significant threats from deforesta…" at bounding box center [219, 107] width 345 height 23
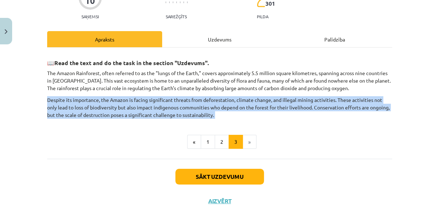
click at [216, 100] on p "Despite its importance, the Amazon is facing significant threats from deforesta…" at bounding box center [219, 107] width 345 height 23
click at [214, 99] on p "Despite its importance, the Amazon is facing significant threats from deforesta…" at bounding box center [219, 107] width 345 height 23
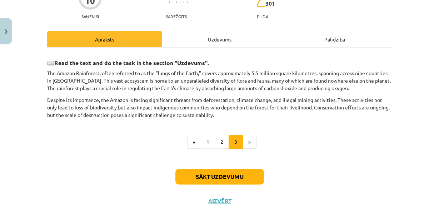
click at [214, 98] on p "Despite its importance, the Amazon is facing significant threats from deforesta…" at bounding box center [219, 107] width 345 height 23
copy p "deforestation"
click at [277, 128] on div "📖 Read the text and do the task in the section "Uzdevums". The Amazon Rainfores…" at bounding box center [219, 101] width 345 height 95
click at [359, 81] on p "The Amazon Rainforest, often referred to as the "lungs of the Earth," covers ap…" at bounding box center [219, 80] width 345 height 23
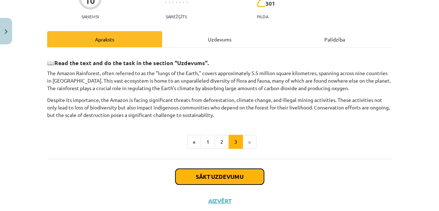
click at [233, 176] on button "Sākt uzdevumu" at bounding box center [219, 177] width 89 height 16
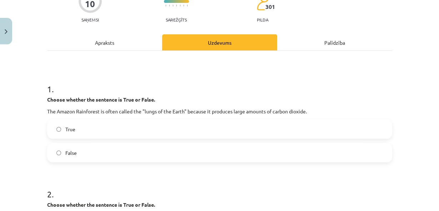
scroll to position [75, 0]
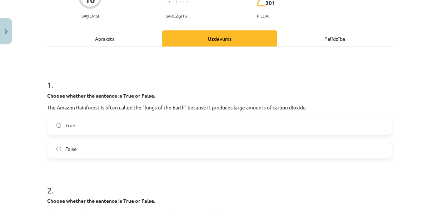
click at [127, 42] on div "Apraksts" at bounding box center [104, 38] width 115 height 16
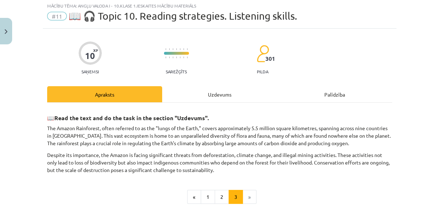
scroll to position [18, 0]
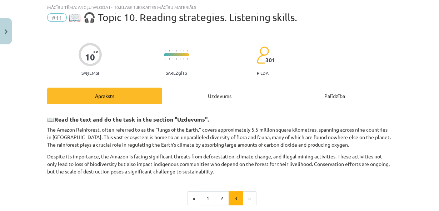
click at [192, 95] on div "Uzdevums" at bounding box center [219, 96] width 115 height 16
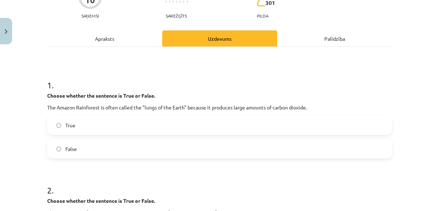
scroll to position [705, 0]
click at [140, 150] on label "False" at bounding box center [220, 149] width 344 height 18
click at [128, 39] on div "Apraksts" at bounding box center [104, 38] width 115 height 16
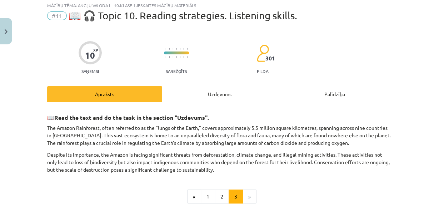
scroll to position [18, 0]
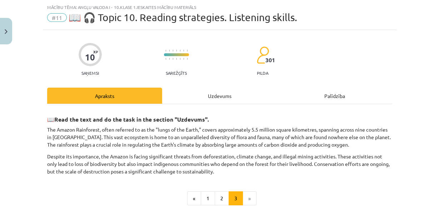
click at [174, 64] on div at bounding box center [176, 55] width 25 height 23
click at [237, 96] on div "Uzdevums" at bounding box center [219, 96] width 115 height 16
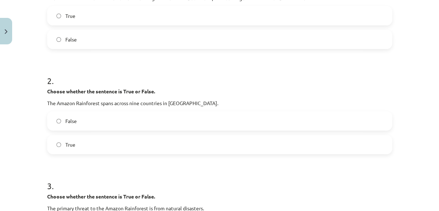
scroll to position [189, 0]
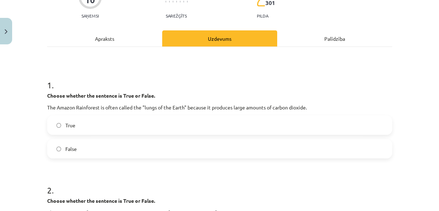
click at [105, 43] on div "Apraksts" at bounding box center [104, 38] width 115 height 16
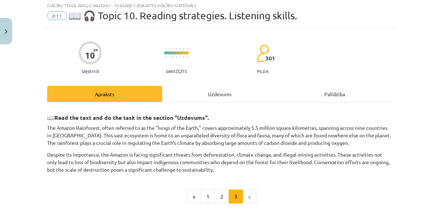
scroll to position [18, 0]
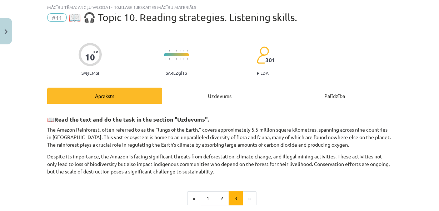
click at [192, 99] on div "Uzdevums" at bounding box center [219, 96] width 115 height 16
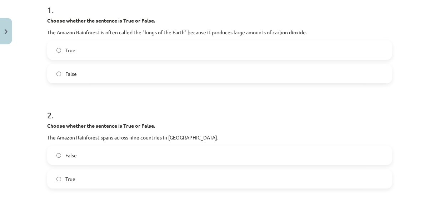
scroll to position [151, 0]
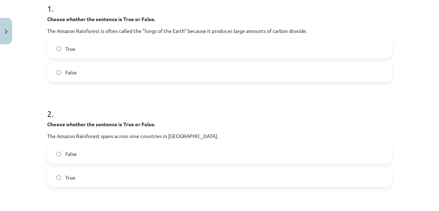
click at [129, 178] on label "True" at bounding box center [220, 177] width 344 height 18
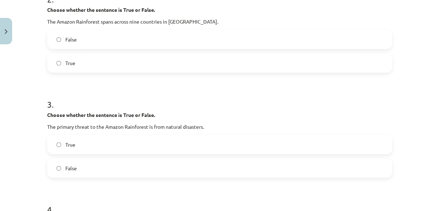
scroll to position [284, 0]
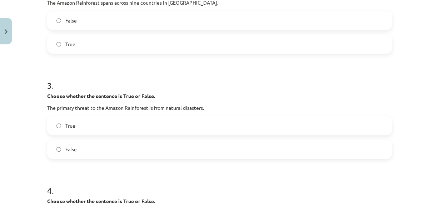
click at [200, 150] on label "False" at bounding box center [220, 149] width 344 height 18
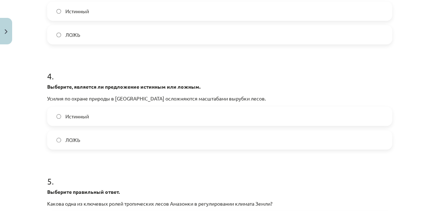
scroll to position [705, 0]
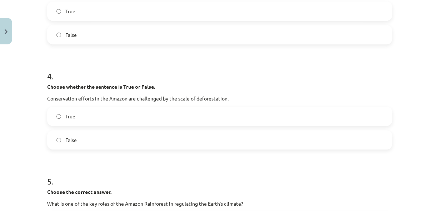
click at [144, 119] on label "True" at bounding box center [220, 116] width 344 height 18
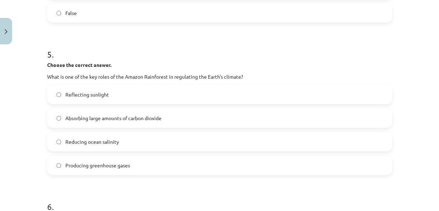
scroll to position [532, 0]
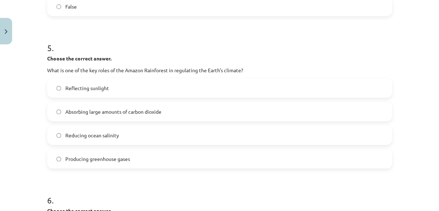
click at [194, 116] on label "Absorbing large amounts of carbon dioxide" at bounding box center [220, 112] width 344 height 18
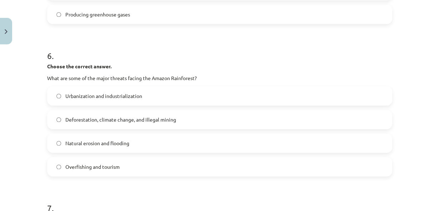
scroll to position [685, 0]
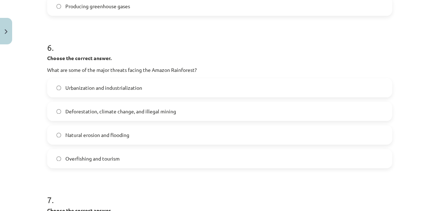
click at [169, 115] on label "Deforestation, climate change, and illegal mining" at bounding box center [220, 111] width 344 height 18
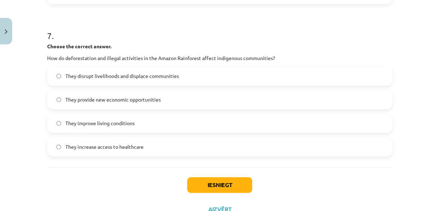
scroll to position [856, 0]
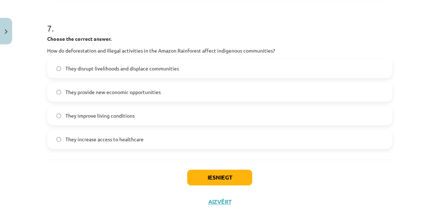
click at [180, 70] on label "They disrupt livelihoods and displace communities" at bounding box center [220, 68] width 344 height 18
click at [225, 179] on button "Iesniegt" at bounding box center [219, 177] width 65 height 16
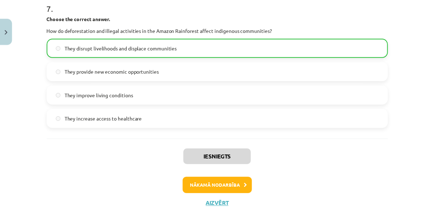
scroll to position [899, 0]
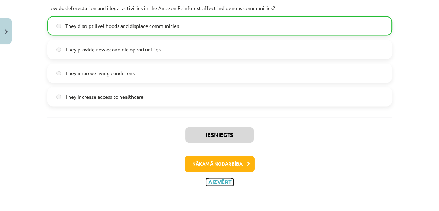
click at [224, 179] on button "Aizvērt" at bounding box center [219, 181] width 27 height 7
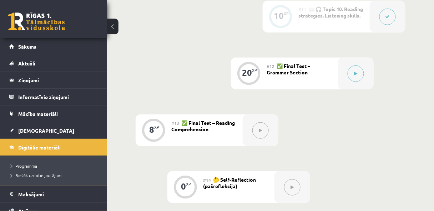
scroll to position [800, 0]
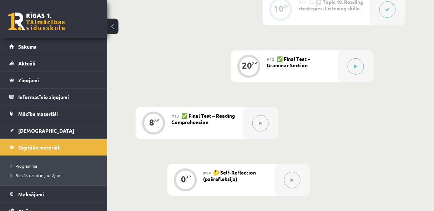
click at [360, 68] on button at bounding box center [356, 66] width 16 height 16
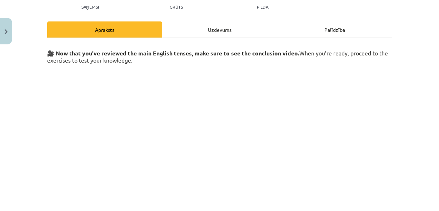
scroll to position [79, 0]
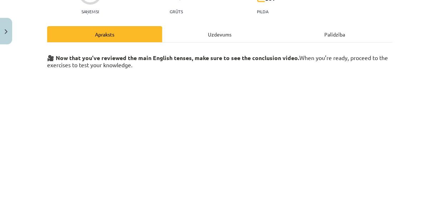
click at [356, 150] on h3 at bounding box center [219, 139] width 345 height 136
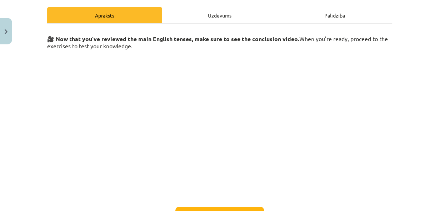
click at [225, 15] on div "Uzdevums" at bounding box center [219, 15] width 115 height 16
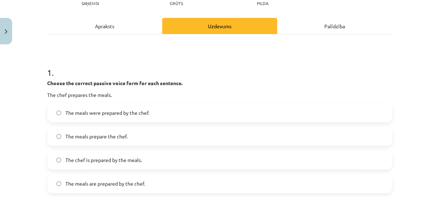
scroll to position [113, 0]
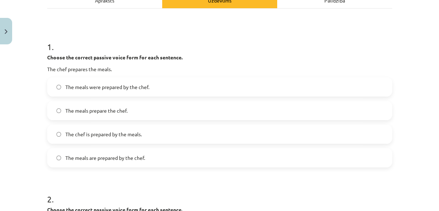
click at [127, 163] on label "The meals are prepared by the chef." at bounding box center [220, 158] width 344 height 18
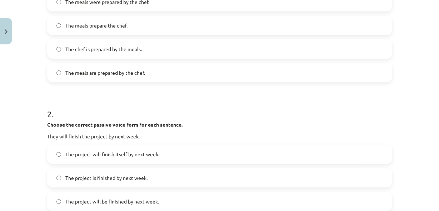
scroll to position [208, 0]
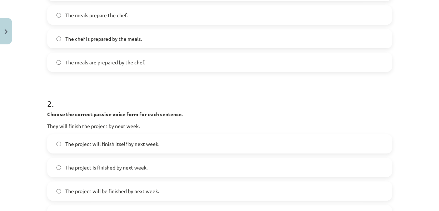
click at [163, 90] on h1 "2 ." at bounding box center [219, 97] width 345 height 22
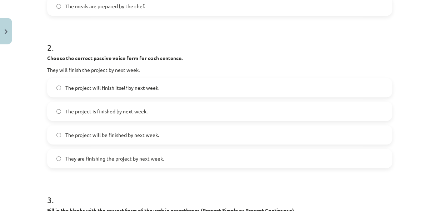
scroll to position [265, 0]
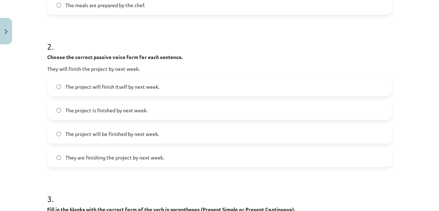
click at [74, 134] on span "The project will be finished by next week." at bounding box center [112, 134] width 94 height 8
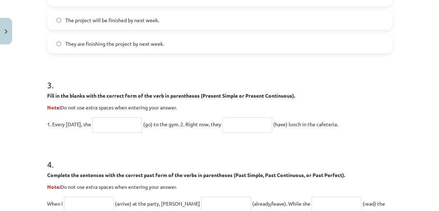
scroll to position [380, 0]
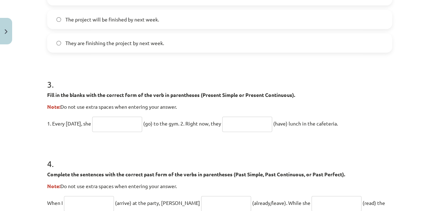
click at [103, 123] on input "text" at bounding box center [117, 123] width 50 height 15
click at [105, 120] on input "text" at bounding box center [117, 123] width 50 height 15
type input "****"
click at [228, 135] on form "1 . Choose the correct passive voice form for each sentence. The chef prepares …" at bounding box center [219, 88] width 345 height 652
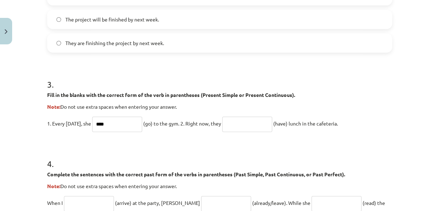
click at [237, 125] on input "text" at bounding box center [247, 123] width 50 height 15
type input "********"
drag, startPoint x: 112, startPoint y: 124, endPoint x: 82, endPoint y: 127, distance: 29.8
click at [82, 127] on p "1. Every Sunday, she **** (go) to the gym. 2. Right now, they ******** (have) l…" at bounding box center [219, 123] width 345 height 17
drag, startPoint x: 251, startPoint y: 123, endPoint x: 229, endPoint y: 128, distance: 22.7
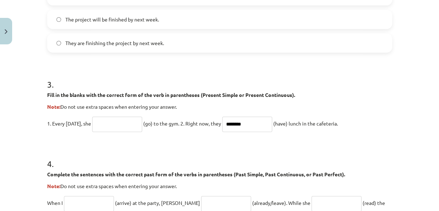
click at [229, 128] on input "********" at bounding box center [247, 123] width 50 height 15
drag, startPoint x: 44, startPoint y: 93, endPoint x: 358, endPoint y: 120, distance: 315.5
click at [358, 120] on div "20 XP Saņemsi Grūts 301 pilda Apraksts Uzdevums Palīdzība 1 . Choose the correc…" at bounding box center [220, 74] width 354 height 812
copy div "Fill in the blanks with the correct form of the verb in parentheses (Present Si…"
click at [128, 126] on input "text" at bounding box center [117, 123] width 50 height 15
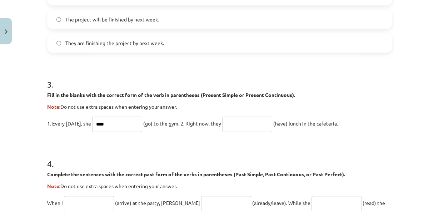
type input "****"
click at [225, 129] on input "text" at bounding box center [247, 123] width 50 height 15
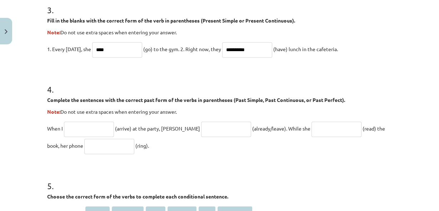
scroll to position [456, 0]
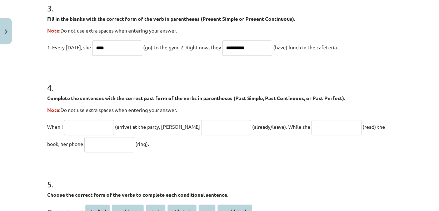
type input "**********"
click at [94, 126] on input "text" at bounding box center [89, 127] width 50 height 15
click at [201, 126] on input "text" at bounding box center [226, 127] width 50 height 15
type input "***"
drag, startPoint x: 228, startPoint y: 126, endPoint x: 258, endPoint y: 128, distance: 29.8
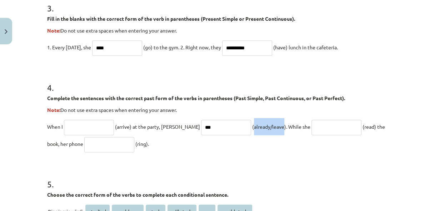
click at [258, 128] on span "(already/leave). While she" at bounding box center [281, 126] width 58 height 6
click at [248, 149] on p "When I (arrive) at the party, John *** (already/leave). While she (read) the bo…" at bounding box center [219, 135] width 345 height 34
drag, startPoint x: 44, startPoint y: 125, endPoint x: 130, endPoint y: 150, distance: 89.6
click at [204, 123] on input "***" at bounding box center [226, 127] width 50 height 15
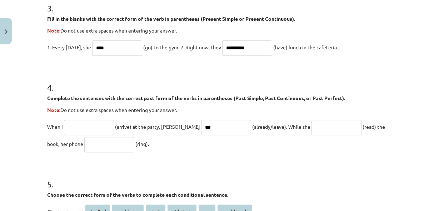
drag, startPoint x: 203, startPoint y: 124, endPoint x: 158, endPoint y: 125, distance: 45.0
click at [158, 125] on p "When I (arrive) at the party, John *** (already/leave). While she (read) the bo…" at bounding box center [219, 135] width 345 height 34
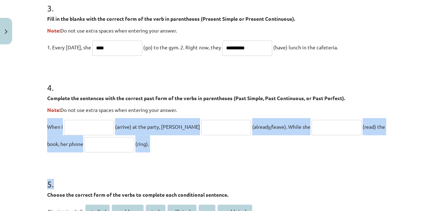
drag, startPoint x: 45, startPoint y: 125, endPoint x: 136, endPoint y: 152, distance: 95.3
click at [136, 152] on form "**********" at bounding box center [219, 12] width 345 height 652
click at [130, 147] on p "When I (arrive) at the party, John (already/leave). While she (read) the book, …" at bounding box center [219, 135] width 345 height 34
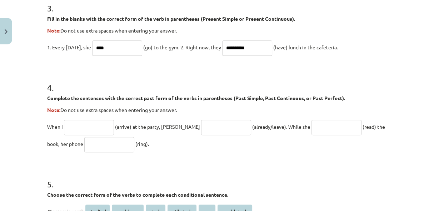
drag, startPoint x: 138, startPoint y: 146, endPoint x: 38, endPoint y: 119, distance: 103.2
click at [38, 119] on div "**********" at bounding box center [219, 105] width 439 height 211
copy p "When I (arrive) at the party, John (already/leave). While she (read) the book, …"
click at [79, 123] on input "text" at bounding box center [89, 127] width 50 height 15
click at [75, 132] on input "text" at bounding box center [89, 127] width 50 height 15
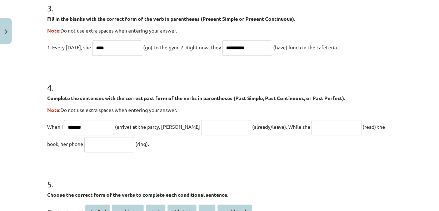
type input "*******"
click at [201, 121] on input "text" at bounding box center [226, 127] width 50 height 15
drag, startPoint x: 228, startPoint y: 126, endPoint x: 258, endPoint y: 127, distance: 29.3
click at [258, 127] on span "(already/leave). While she" at bounding box center [281, 126] width 58 height 6
copy span "already/leave"
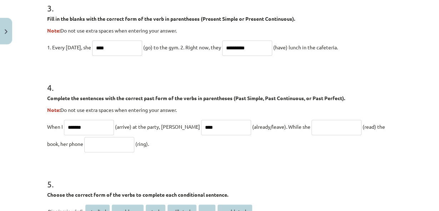
click at [201, 128] on input "***" at bounding box center [226, 127] width 50 height 15
paste input "**********"
click at [203, 126] on input "**********" at bounding box center [226, 127] width 50 height 15
click at [220, 126] on input "**********" at bounding box center [226, 127] width 50 height 15
type input "**********"
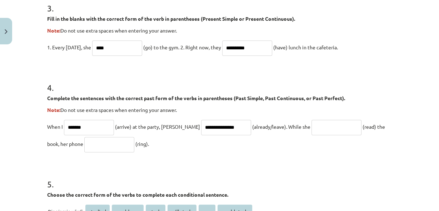
click at [312, 124] on input "text" at bounding box center [337, 127] width 50 height 15
click at [342, 124] on span "(read) the book, her phone" at bounding box center [216, 135] width 338 height 24
click at [343, 124] on span "(read) the book, her phone" at bounding box center [216, 135] width 338 height 24
click at [345, 125] on span "(read) the book, her phone" at bounding box center [216, 135] width 338 height 24
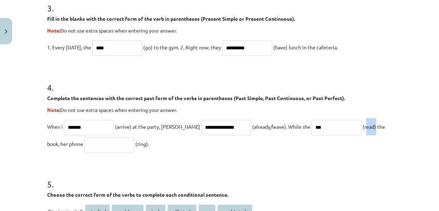
copy span "read"
click at [312, 126] on input "***" at bounding box center [337, 127] width 50 height 15
paste input "****"
click at [312, 124] on input "*******" at bounding box center [337, 127] width 50 height 15
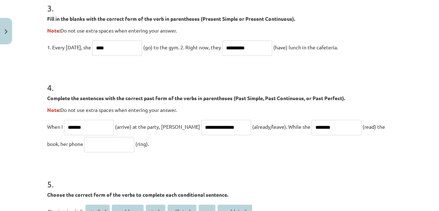
click at [319, 128] on input "********" at bounding box center [337, 127] width 50 height 15
type input "**********"
click at [87, 141] on input "text" at bounding box center [109, 144] width 50 height 15
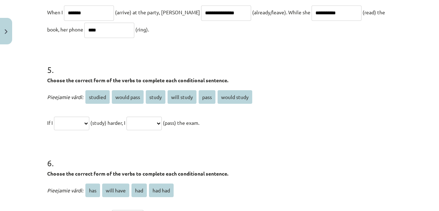
scroll to position [570, 0]
type input "****"
click at [80, 120] on select "**********" at bounding box center [71, 123] width 35 height 14
click at [89, 123] on select "**********" at bounding box center [71, 123] width 35 height 14
click at [189, 121] on span "(pass) the exam." at bounding box center [181, 122] width 36 height 6
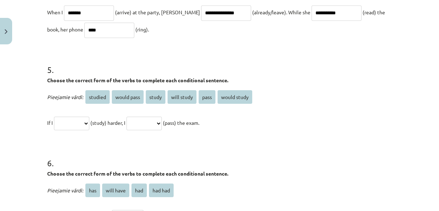
click at [162, 121] on select "**********" at bounding box center [143, 123] width 35 height 14
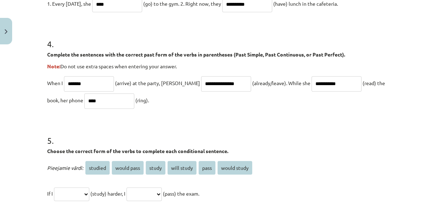
scroll to position [494, 0]
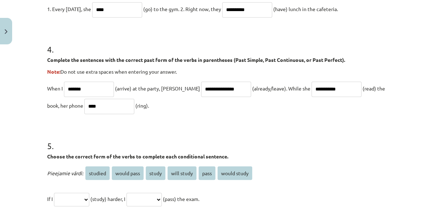
drag, startPoint x: 46, startPoint y: 85, endPoint x: 129, endPoint y: 109, distance: 86.7
click at [129, 109] on p "**********" at bounding box center [219, 97] width 345 height 34
drag, startPoint x: 46, startPoint y: 59, endPoint x: 130, endPoint y: 102, distance: 93.9
click at [130, 102] on div "**********" at bounding box center [219, 73] width 345 height 82
copy div "Complete the sentences with the correct past form of the verbs in parentheses (…"
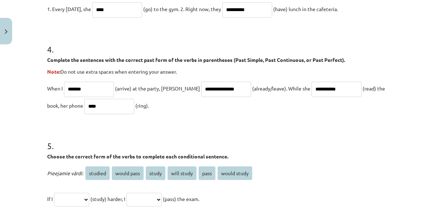
click at [201, 88] on input "**********" at bounding box center [226, 88] width 50 height 15
type input "**********"
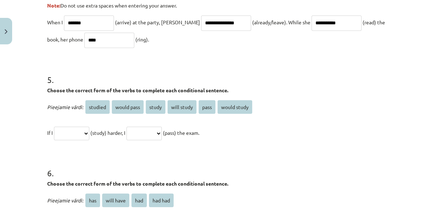
scroll to position [570, 0]
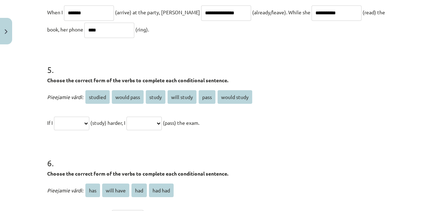
click at [68, 121] on select "**********" at bounding box center [71, 123] width 35 height 14
click at [152, 127] on select "**********" at bounding box center [143, 123] width 35 height 14
click at [78, 153] on h1 "6 ." at bounding box center [219, 156] width 345 height 22
click at [88, 124] on select "**********" at bounding box center [71, 123] width 35 height 14
click at [39, 145] on div "**********" at bounding box center [219, 105] width 439 height 211
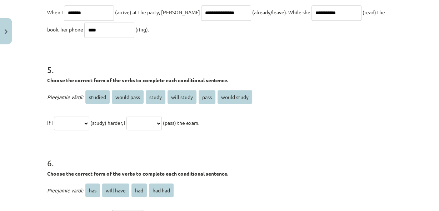
drag, startPoint x: 42, startPoint y: 121, endPoint x: 49, endPoint y: 96, distance: 25.7
drag, startPoint x: 44, startPoint y: 80, endPoint x: 227, endPoint y: 117, distance: 186.9
copy div "**********"
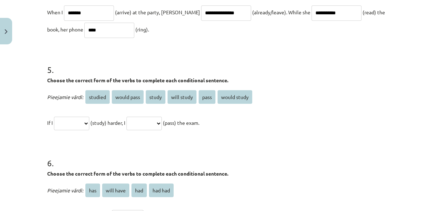
click at [79, 121] on select "**********" at bounding box center [71, 123] width 35 height 14
select select "*******"
click at [54, 116] on select "**********" at bounding box center [71, 123] width 35 height 14
click at [159, 123] on select "**********" at bounding box center [143, 123] width 35 height 14
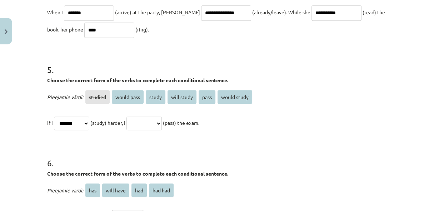
select select "**********"
click at [135, 116] on select "**********" at bounding box center [143, 123] width 35 height 14
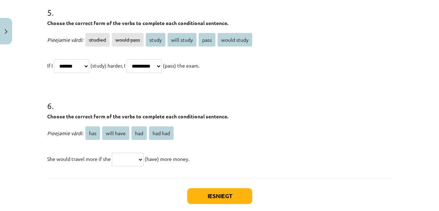
scroll to position [666, 0]
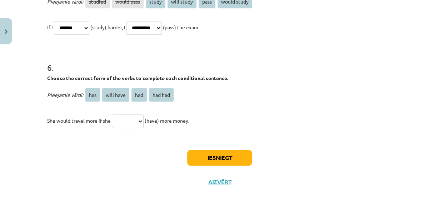
click at [136, 124] on select "*** ********* *** *******" at bounding box center [128, 121] width 32 height 14
select select "***"
click at [112, 114] on select "*** ********* *** *******" at bounding box center [128, 121] width 32 height 14
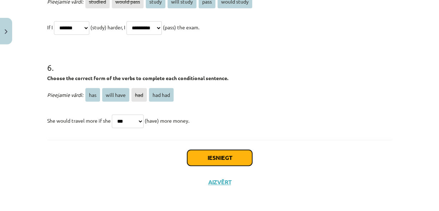
click at [200, 155] on button "Iesniegt" at bounding box center [219, 158] width 65 height 16
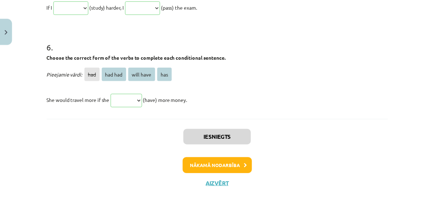
scroll to position [793, 0]
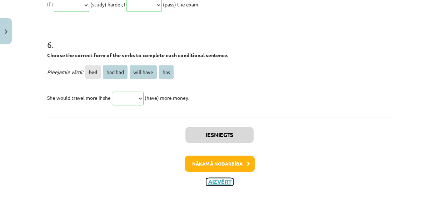
click at [222, 179] on button "Aizvērt" at bounding box center [219, 181] width 27 height 7
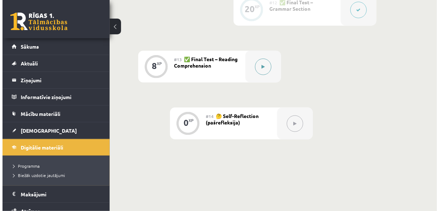
scroll to position [857, 0]
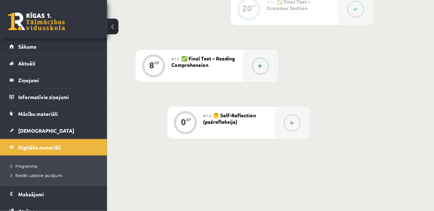
click at [259, 59] on button at bounding box center [261, 66] width 16 height 16
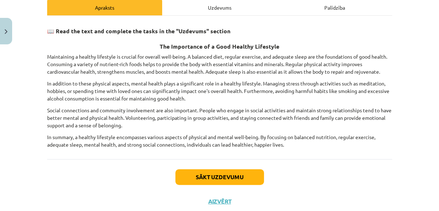
click at [348, 130] on div "📖 Read the text and complete the tasks in the "Uzdevums" section The Importance…" at bounding box center [219, 85] width 345 height 126
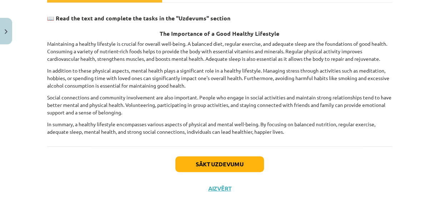
scroll to position [125, 0]
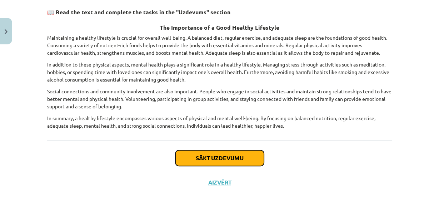
click at [225, 155] on button "Sākt uzdevumu" at bounding box center [219, 158] width 89 height 16
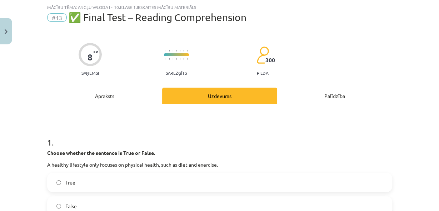
scroll to position [37, 0]
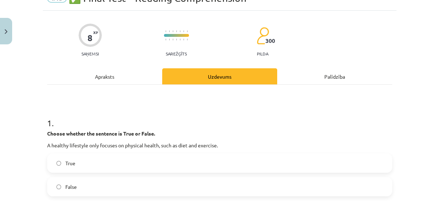
click at [258, 183] on label "False" at bounding box center [220, 187] width 344 height 18
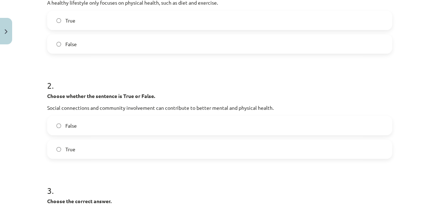
scroll to position [189, 0]
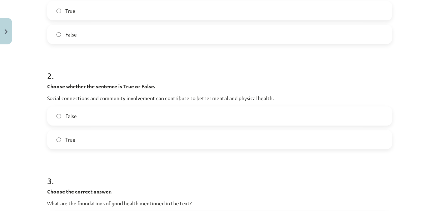
click at [237, 135] on label "True" at bounding box center [220, 139] width 344 height 18
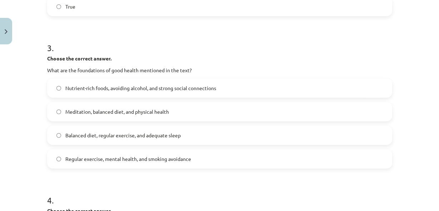
scroll to position [323, 0]
click at [245, 141] on label "Balanced diet, regular exercise, and adequate sleep" at bounding box center [220, 134] width 344 height 18
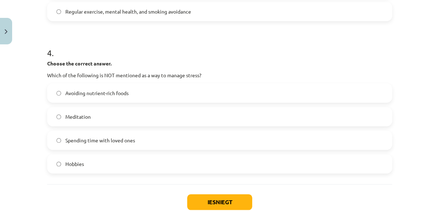
scroll to position [475, 0]
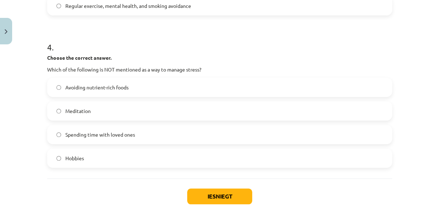
click at [120, 86] on span "Avoiding nutrient-rich foods" at bounding box center [96, 88] width 63 height 8
click at [211, 192] on button "Iesniegt" at bounding box center [219, 196] width 65 height 16
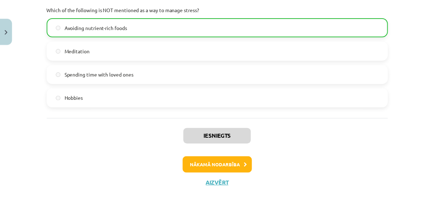
scroll to position [536, 0]
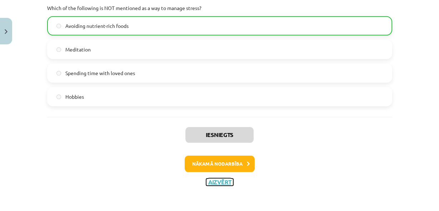
click at [225, 180] on button "Aizvērt" at bounding box center [219, 181] width 27 height 7
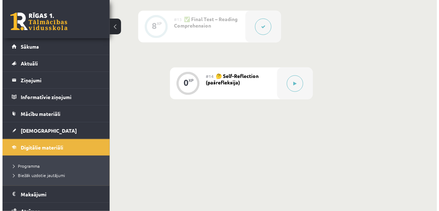
scroll to position [898, 0]
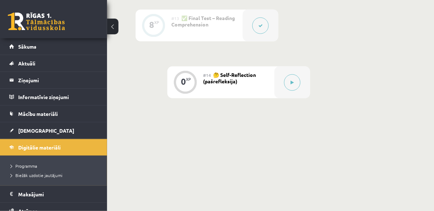
click at [260, 32] on button at bounding box center [261, 26] width 16 height 16
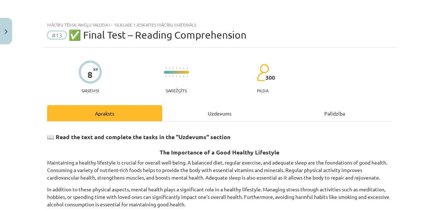
click at [237, 108] on div "Uzdevums" at bounding box center [219, 113] width 115 height 16
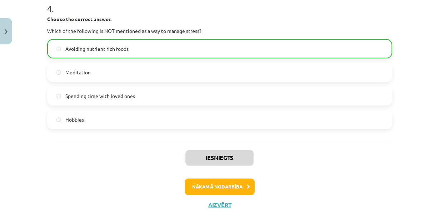
scroll to position [536, 0]
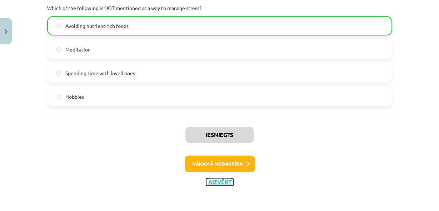
click at [224, 184] on button "Aizvērt" at bounding box center [219, 181] width 27 height 7
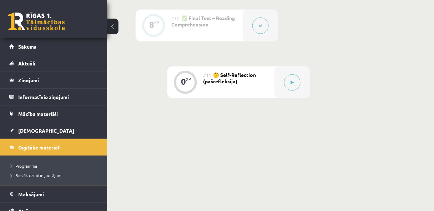
click at [246, 36] on div at bounding box center [261, 26] width 36 height 32
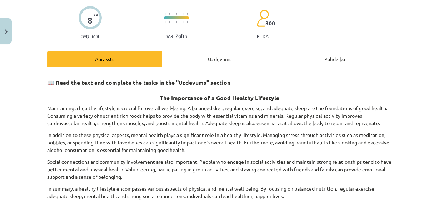
scroll to position [57, 0]
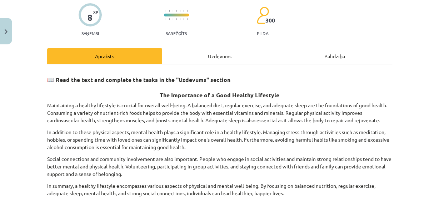
click at [232, 57] on div "Uzdevums" at bounding box center [219, 56] width 115 height 16
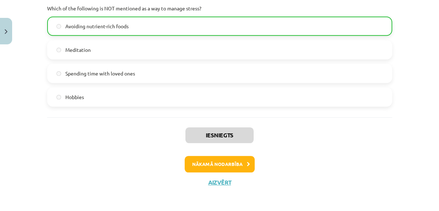
scroll to position [536, 0]
click at [222, 178] on button "Aizvērt" at bounding box center [219, 181] width 27 height 7
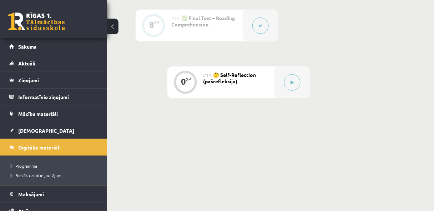
click at [248, 25] on div at bounding box center [261, 26] width 36 height 32
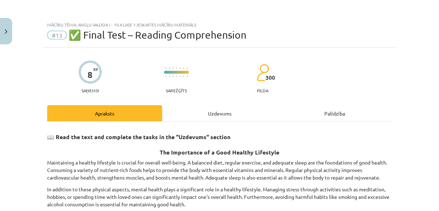
click at [323, 113] on div "Palīdzība" at bounding box center [334, 113] width 115 height 16
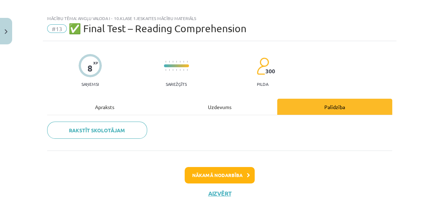
scroll to position [18, 0]
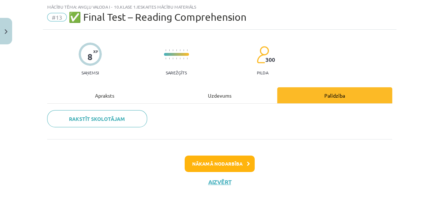
click at [117, 99] on div "Apraksts" at bounding box center [104, 95] width 115 height 16
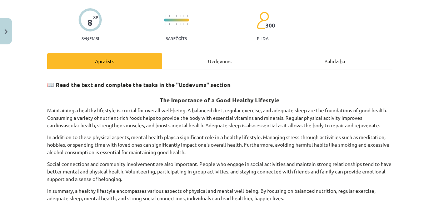
scroll to position [147, 0]
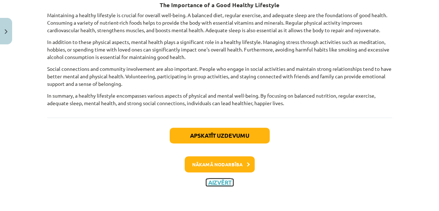
click at [219, 179] on button "Aizvērt" at bounding box center [219, 182] width 27 height 7
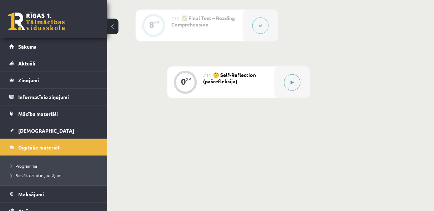
click at [284, 88] on div at bounding box center [293, 82] width 36 height 32
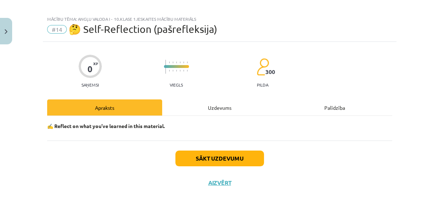
scroll to position [7, 0]
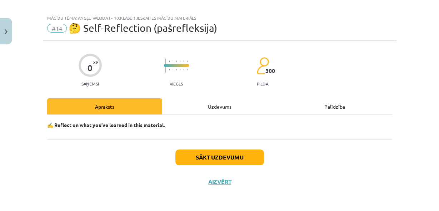
click at [185, 107] on div "Uzdevums" at bounding box center [219, 106] width 115 height 16
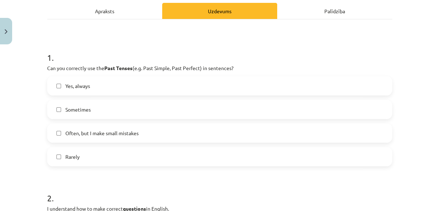
scroll to position [102, 0]
click at [99, 137] on label "Often, but I make small mistakes" at bounding box center [220, 133] width 344 height 18
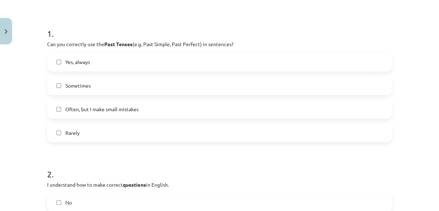
scroll to position [121, 0]
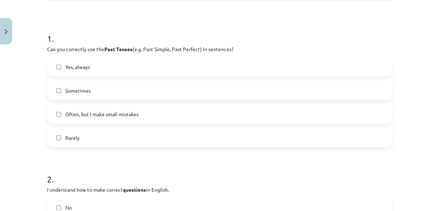
click at [84, 67] on span "Yes, always" at bounding box center [77, 67] width 25 height 8
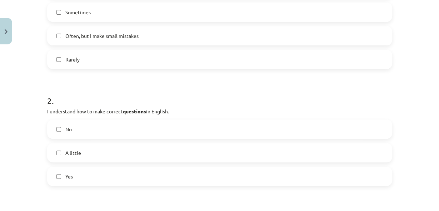
scroll to position [274, 0]
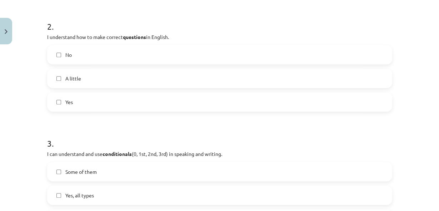
click at [102, 104] on label "Yes" at bounding box center [220, 102] width 344 height 18
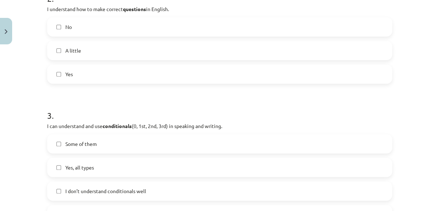
scroll to position [350, 0]
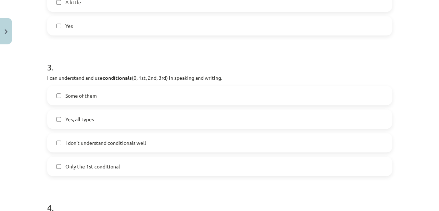
click at [73, 95] on span "Some of them" at bounding box center [80, 96] width 31 height 8
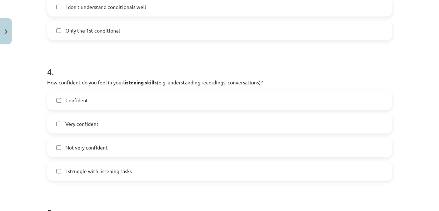
scroll to position [407, 0]
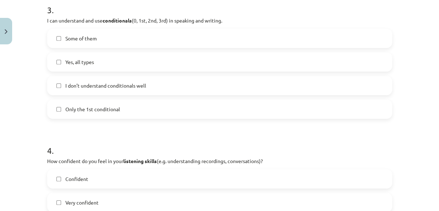
click at [70, 41] on label "Some of them" at bounding box center [220, 38] width 344 height 18
click at [71, 55] on label "Yes, all types" at bounding box center [220, 62] width 344 height 18
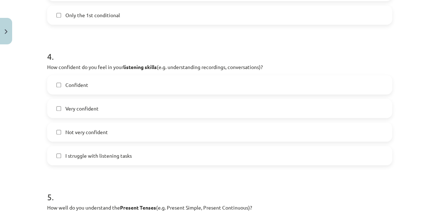
scroll to position [502, 0]
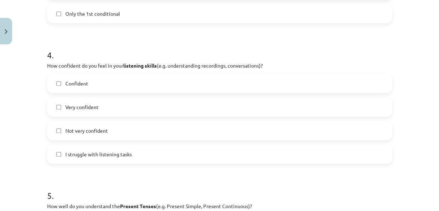
click at [66, 78] on label "Confident" at bounding box center [220, 83] width 344 height 18
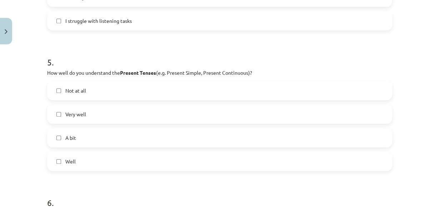
scroll to position [636, 0]
click at [93, 165] on label "Well" at bounding box center [220, 161] width 344 height 18
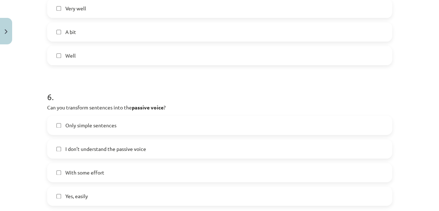
scroll to position [788, 0]
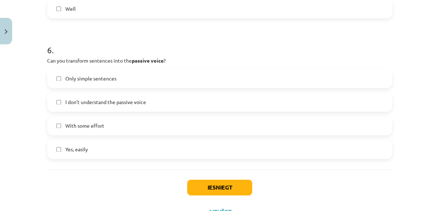
click at [60, 130] on label "With some effort" at bounding box center [220, 125] width 344 height 18
click at [228, 189] on button "Iesniegt" at bounding box center [219, 187] width 65 height 16
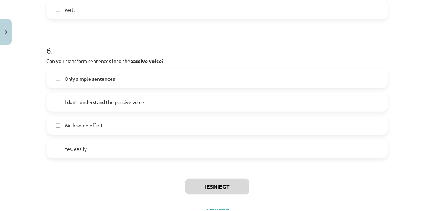
scroll to position [882, 0]
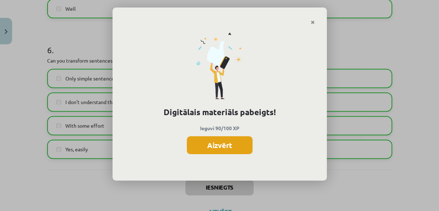
click at [196, 146] on button "Aizvērt" at bounding box center [220, 145] width 66 height 18
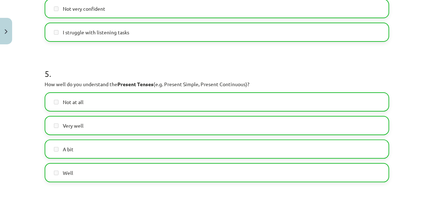
scroll to position [559, 0]
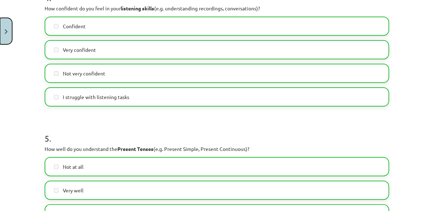
click at [0, 32] on button "Close" at bounding box center [6, 31] width 12 height 26
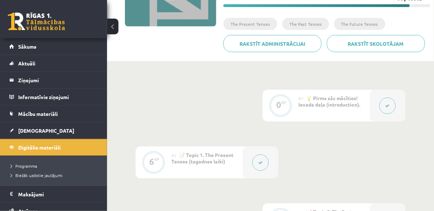
scroll to position [0, 0]
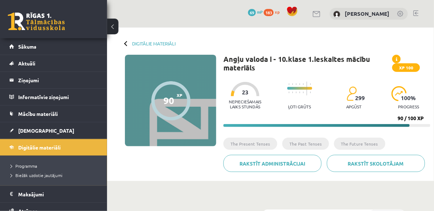
click at [129, 45] on div "Digitālie materiāli" at bounding box center [150, 43] width 51 height 5
click at [127, 43] on div at bounding box center [126, 43] width 5 height 5
click at [138, 44] on link "Digitālie materiāli" at bounding box center [154, 43] width 44 height 5
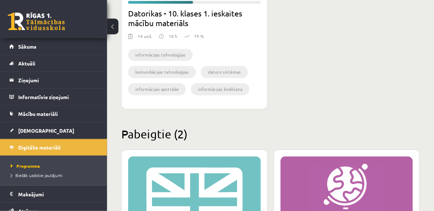
scroll to position [262, 0]
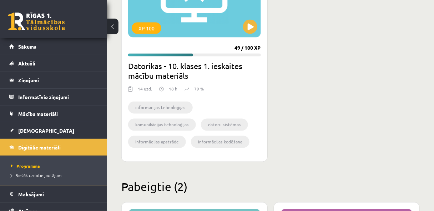
click at [227, 80] on h2 "Datorikas - 10. klases 1. ieskaites mācību materiāls" at bounding box center [194, 71] width 133 height 20
click at [255, 30] on button at bounding box center [250, 27] width 14 height 14
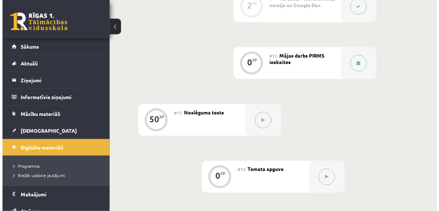
scroll to position [857, 0]
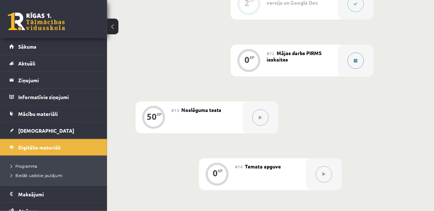
click at [339, 63] on div at bounding box center [356, 61] width 36 height 32
